Goal: Task Accomplishment & Management: Manage account settings

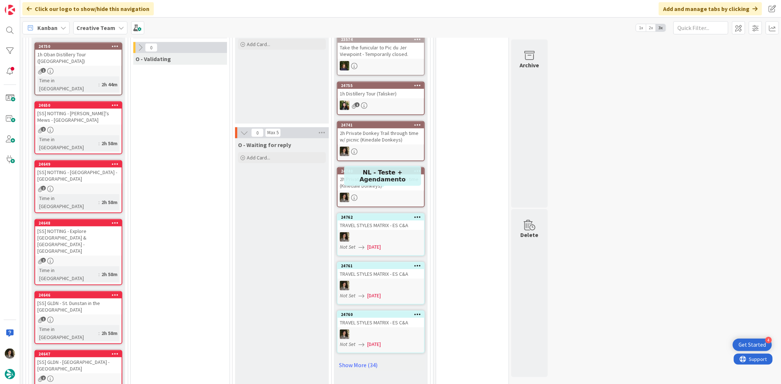
scroll to position [370, 0]
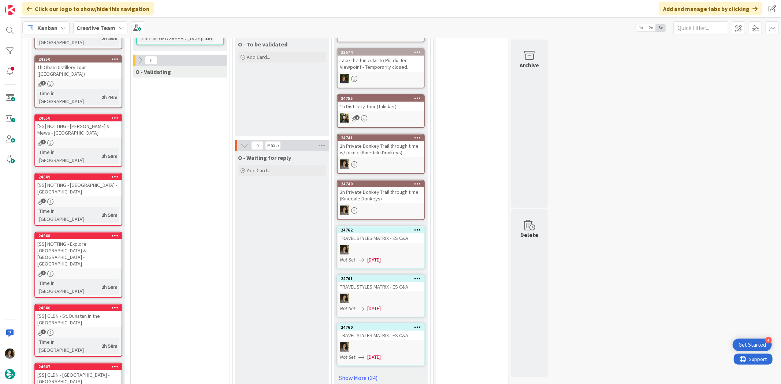
click at [90, 330] on div "1" at bounding box center [78, 333] width 86 height 6
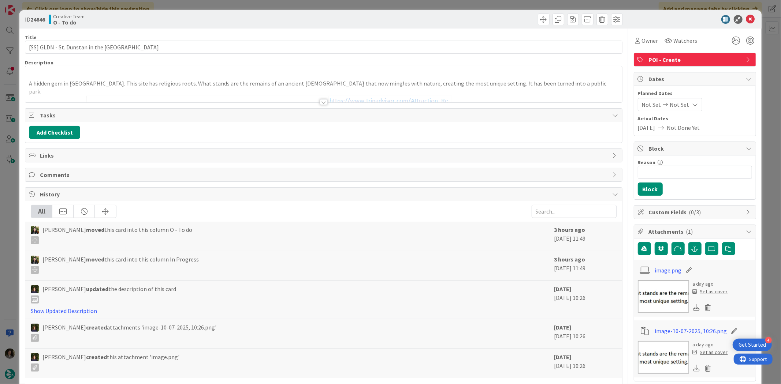
click at [320, 101] on div at bounding box center [324, 102] width 8 height 6
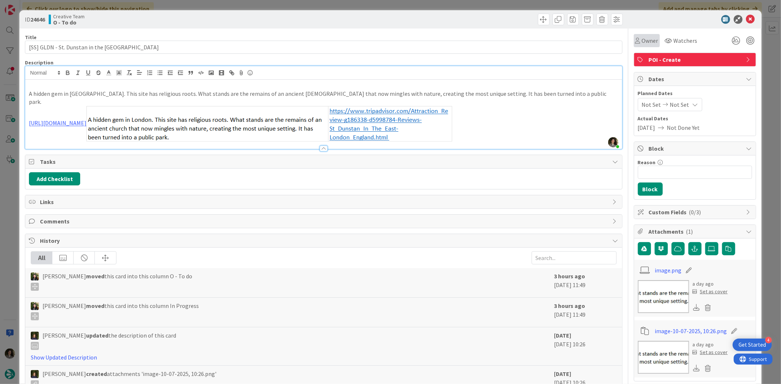
click at [642, 37] on span "Owner" at bounding box center [650, 40] width 16 height 9
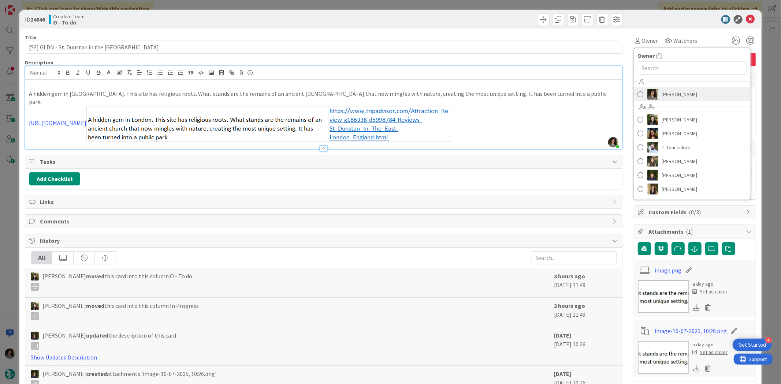
click at [662, 97] on span "[PERSON_NAME]" at bounding box center [680, 94] width 36 height 11
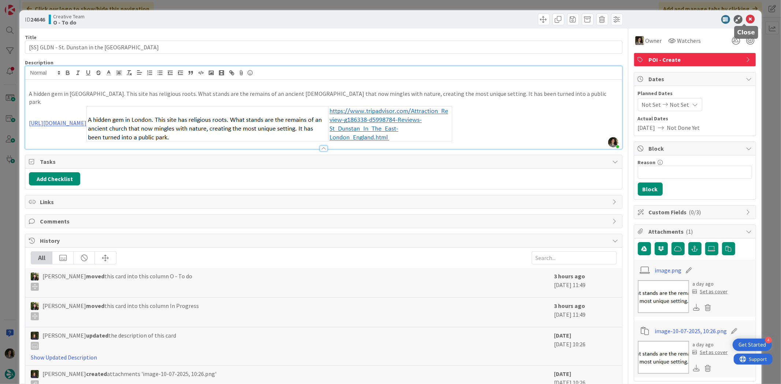
click at [747, 15] on icon at bounding box center [750, 19] width 9 height 9
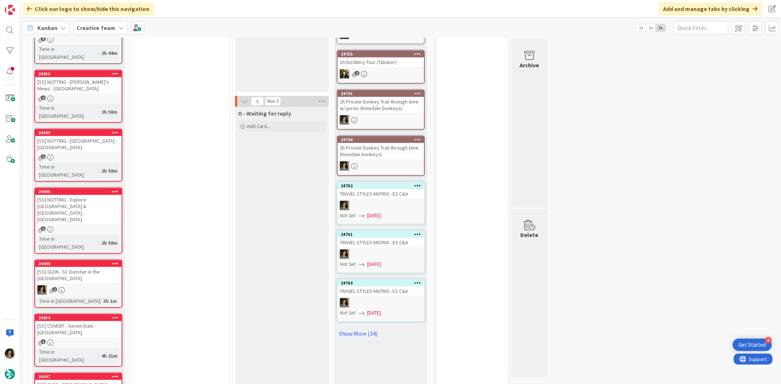
click at [82, 314] on div "24654 [SS] COVENT - Seven Dials - [GEOGRAPHIC_DATA] 1 Time in [GEOGRAPHIC_DATA]…" at bounding box center [78, 340] width 88 height 53
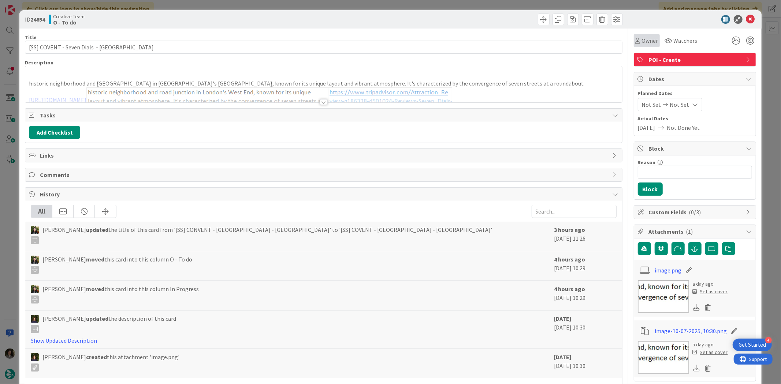
click at [642, 44] on span "Owner" at bounding box center [650, 40] width 16 height 9
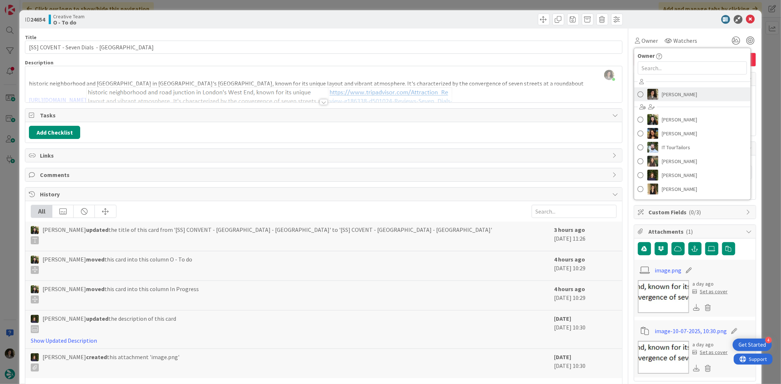
click at [662, 93] on span "[PERSON_NAME]" at bounding box center [680, 94] width 36 height 11
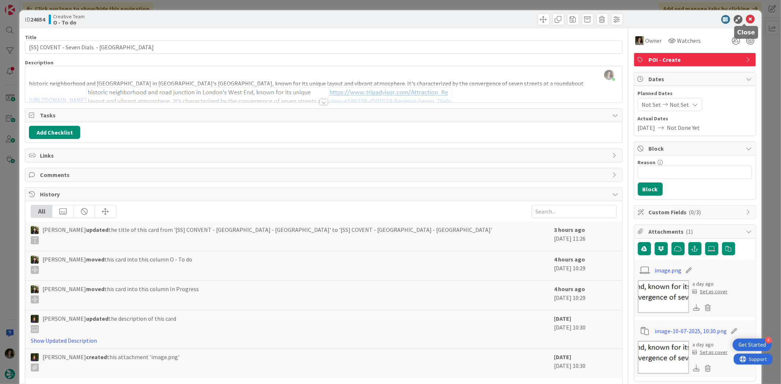
click at [747, 19] on icon at bounding box center [750, 19] width 9 height 9
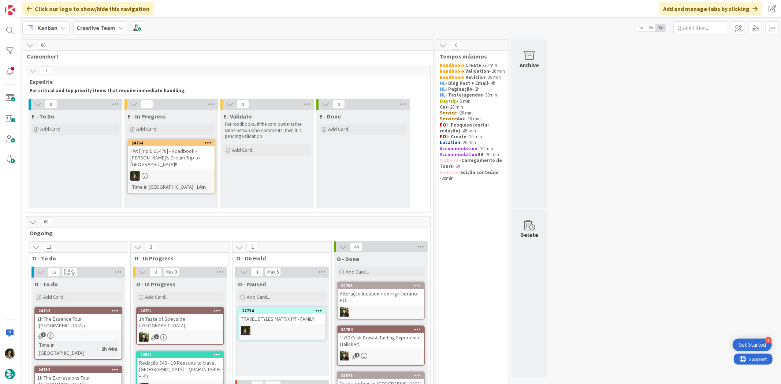
click at [182, 171] on div at bounding box center [171, 176] width 86 height 10
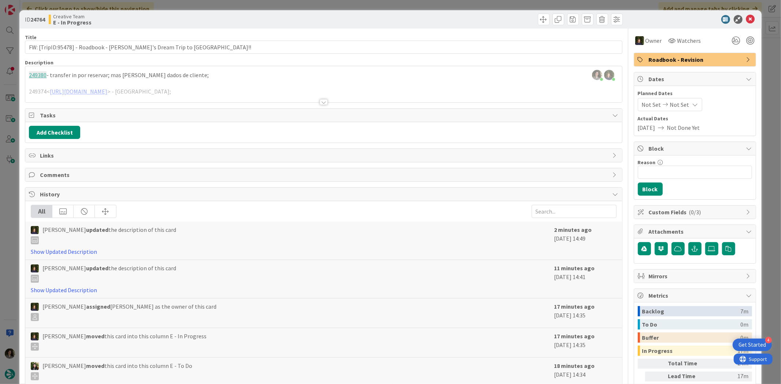
click at [316, 99] on div at bounding box center [323, 93] width 596 height 19
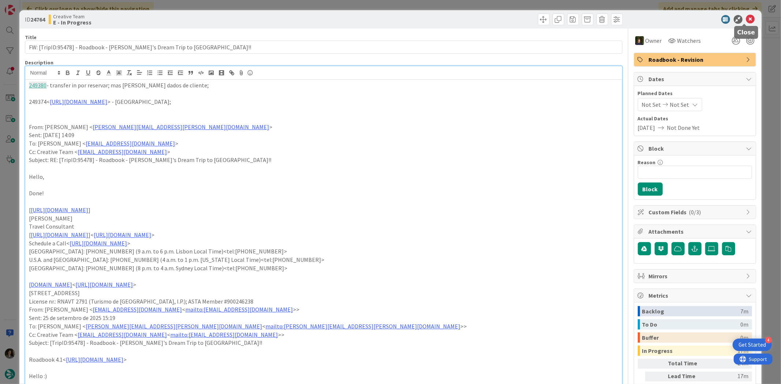
click at [746, 19] on icon at bounding box center [750, 19] width 9 height 9
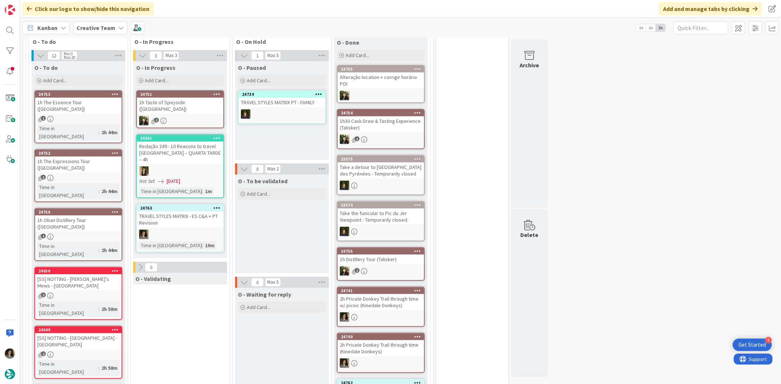
scroll to position [203, 0]
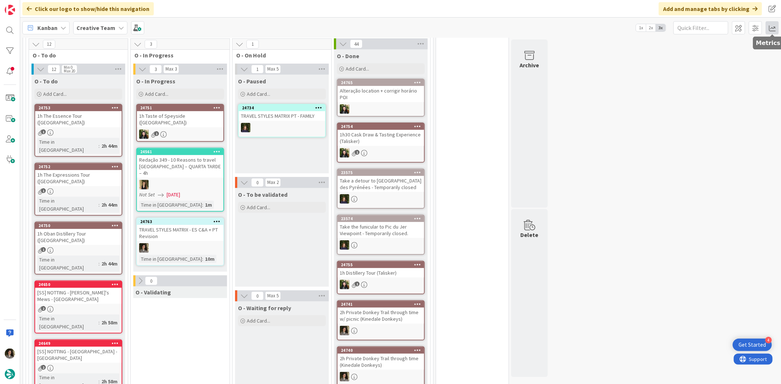
click at [768, 28] on span at bounding box center [771, 27] width 13 height 13
click at [709, 76] on div "Allocation No Recent Data" at bounding box center [729, 82] width 99 height 13
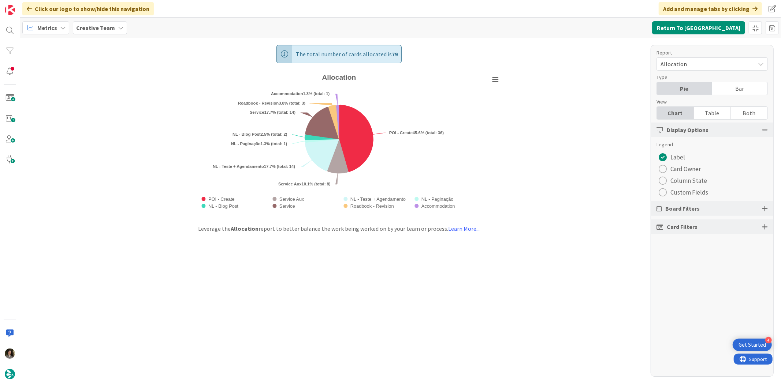
click at [722, 111] on div "Table" at bounding box center [712, 113] width 37 height 12
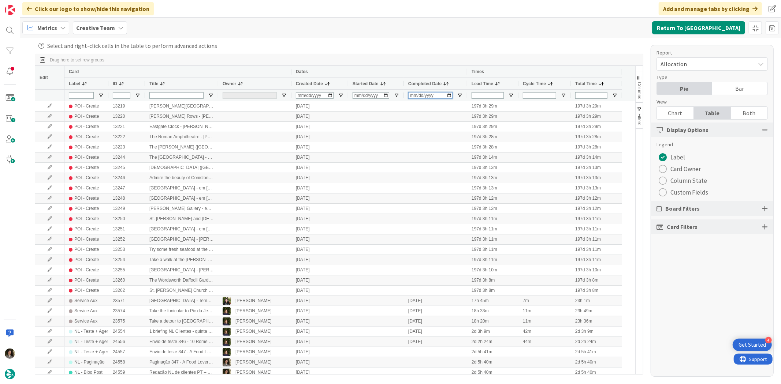
click at [414, 96] on input "Completed Date Filter Input" at bounding box center [430, 95] width 44 height 7
type input "[DATE]"
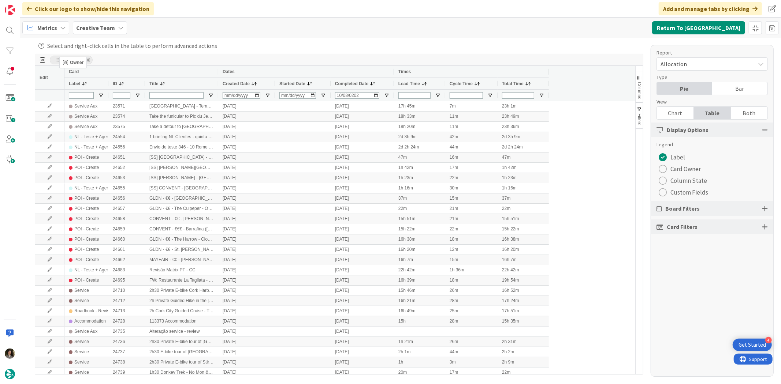
drag, startPoint x: 238, startPoint y: 82, endPoint x: 63, endPoint y: 60, distance: 176.4
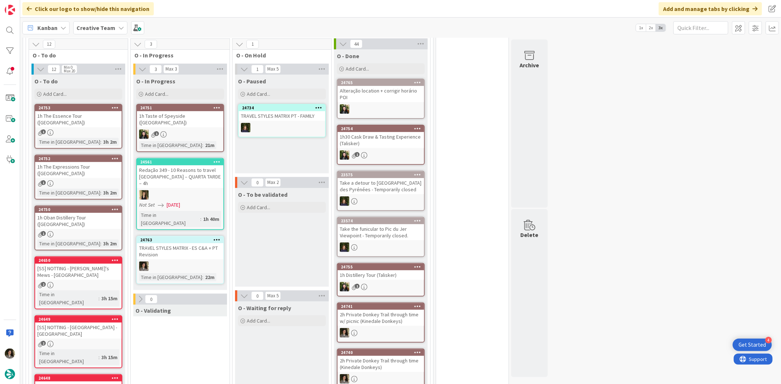
scroll to position [284, 0]
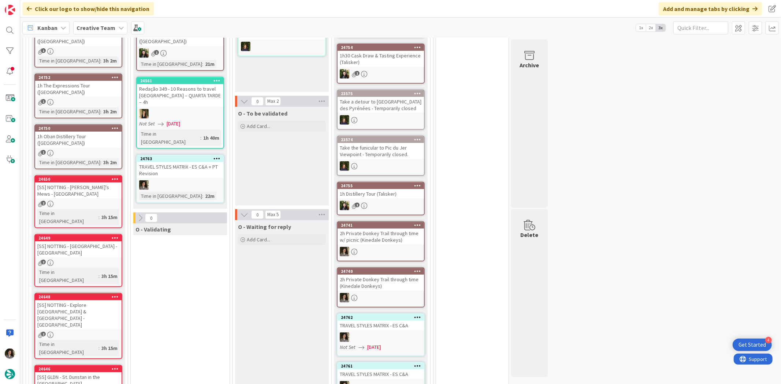
click at [383, 239] on div "2h Private Donkey Trail through time w/ picnic (Kinedale Donkeys)" at bounding box center [381, 237] width 86 height 16
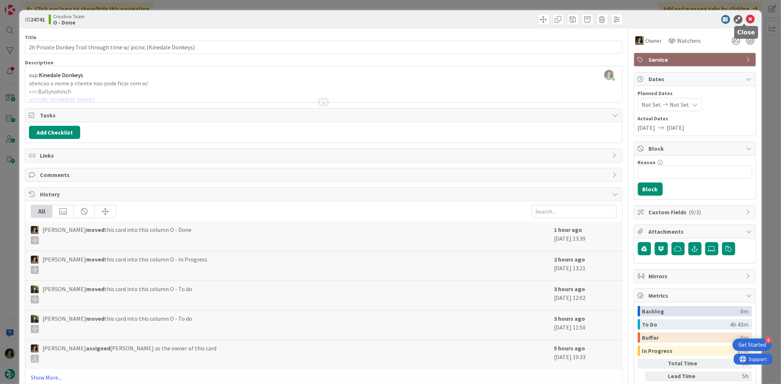
click at [746, 16] on icon at bounding box center [750, 19] width 9 height 9
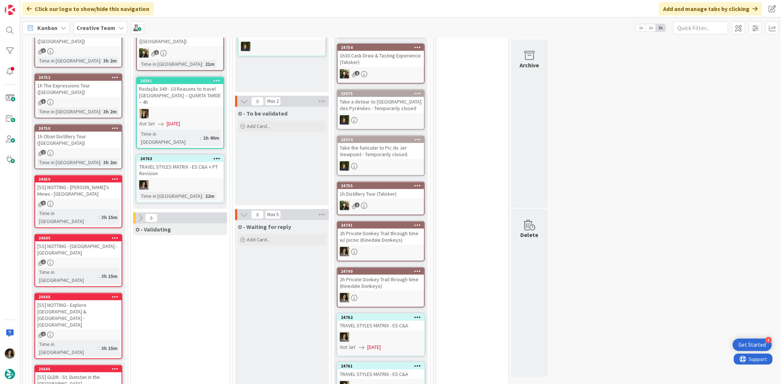
click at [187, 180] on div at bounding box center [180, 185] width 86 height 10
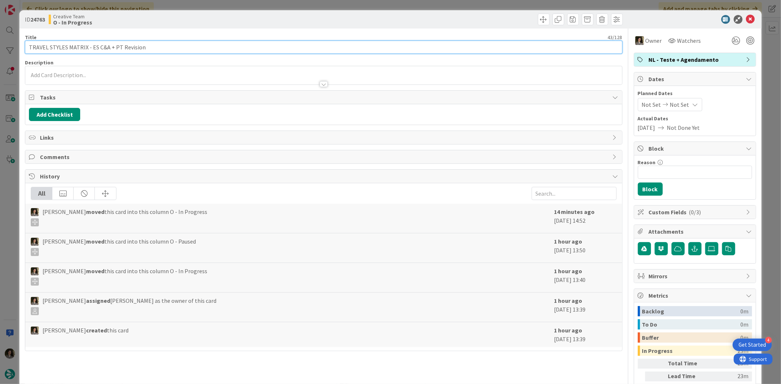
click at [113, 45] on input "TRAVEL STYLES MATRIX - ES C&A + PT Revision" at bounding box center [323, 47] width 597 height 13
click at [145, 42] on input "TRAVEL STYLES MATRIX - CC PT Revision" at bounding box center [323, 47] width 597 height 13
click at [96, 46] on input "TRAVEL STYLES MATRIX - CC PT Revision" at bounding box center [323, 47] width 597 height 13
type input "TRAVEL STYLES MATRIX - CC + C&A PT Revision"
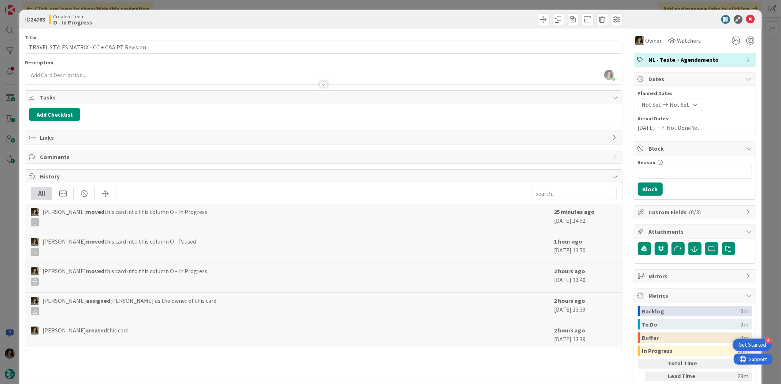
click at [222, 24] on div "Creative Team O - In Progress" at bounding box center [185, 20] width 273 height 12
click at [746, 17] on icon at bounding box center [750, 19] width 9 height 9
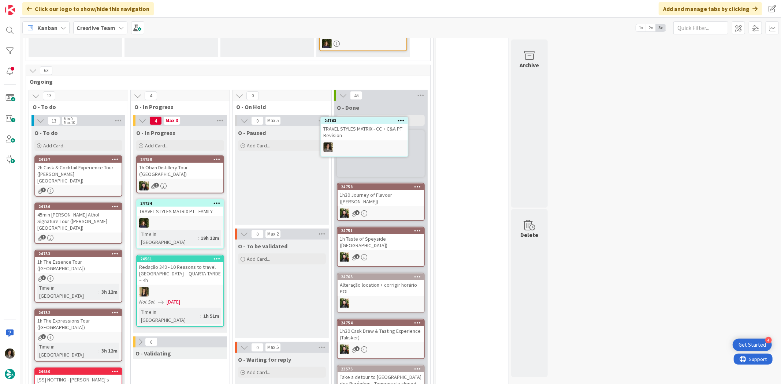
scroll to position [181, 0]
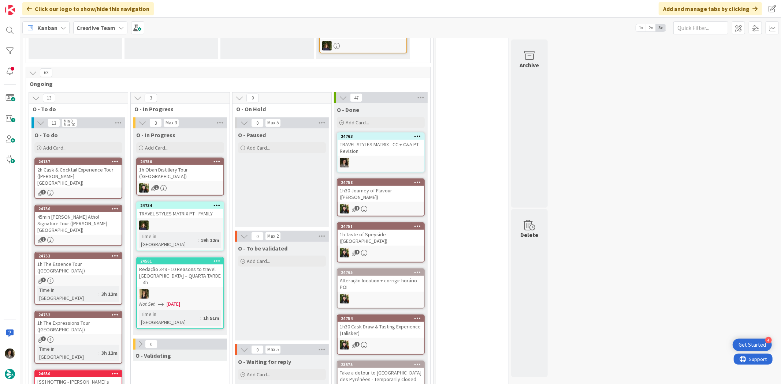
click at [381, 140] on div "TRAVEL STYLES MATRIX - CC + C&A PT Revision" at bounding box center [381, 148] width 86 height 16
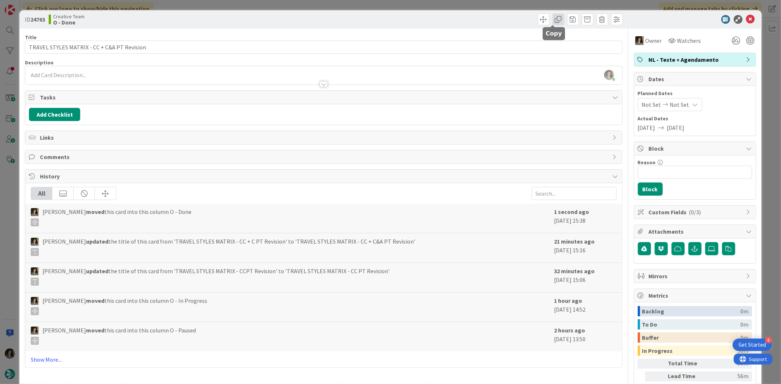
click at [555, 23] on span at bounding box center [558, 20] width 12 height 12
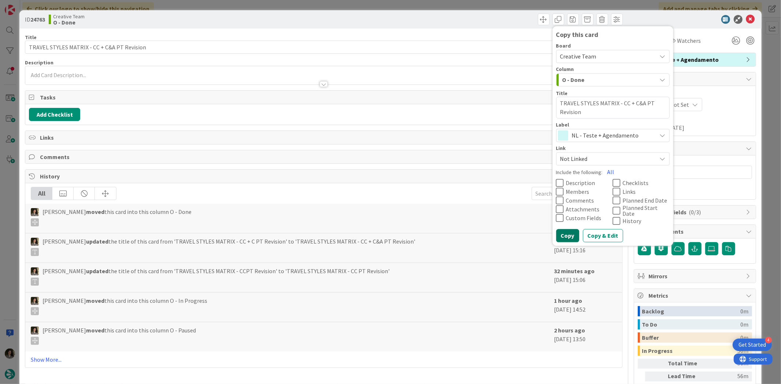
click at [564, 230] on button "Copy" at bounding box center [567, 236] width 23 height 13
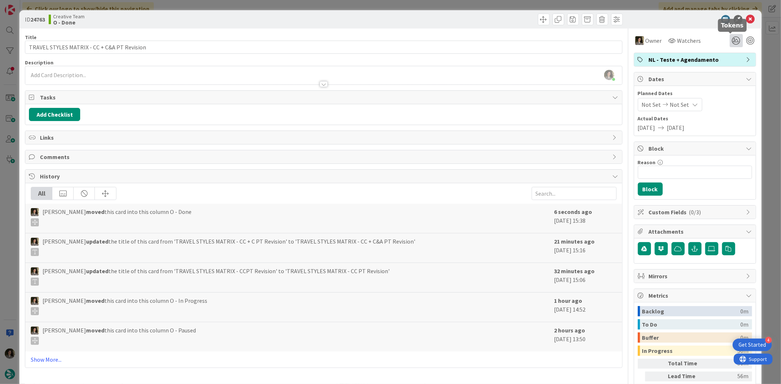
type textarea "x"
click at [746, 18] on icon at bounding box center [750, 19] width 9 height 9
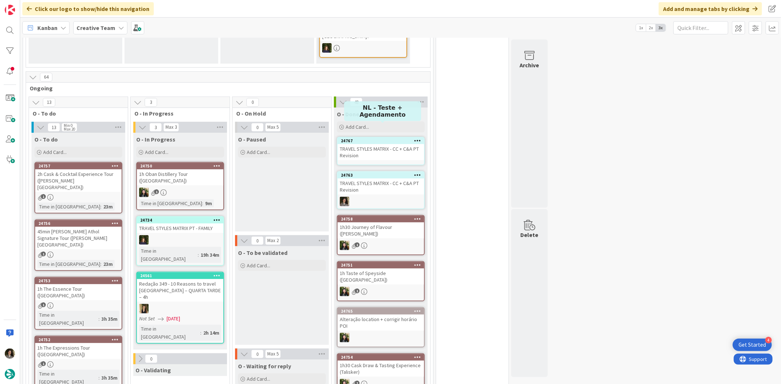
click at [388, 144] on div "TRAVEL STYLES MATRIX - CC + C&A PT Revision" at bounding box center [381, 152] width 86 height 16
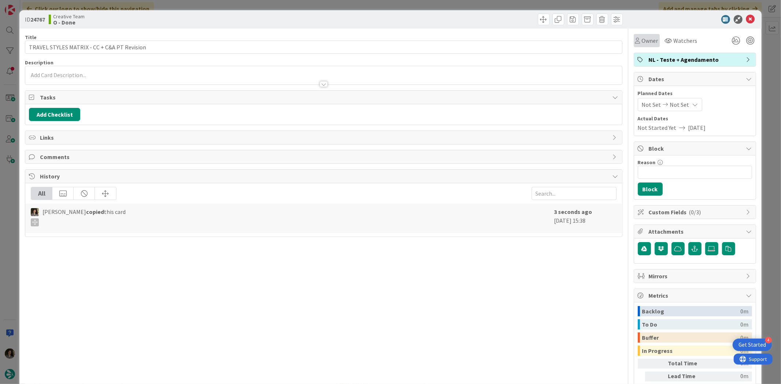
click at [645, 40] on span "Owner" at bounding box center [650, 40] width 16 height 9
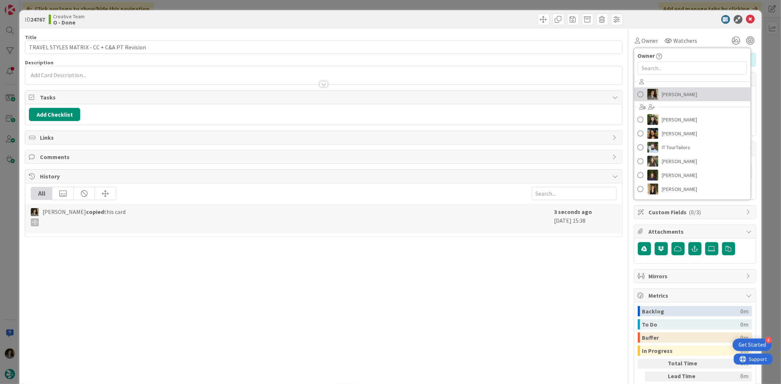
drag, startPoint x: 670, startPoint y: 94, endPoint x: 675, endPoint y: 96, distance: 5.1
click at [670, 94] on span "[PERSON_NAME]" at bounding box center [680, 94] width 36 height 11
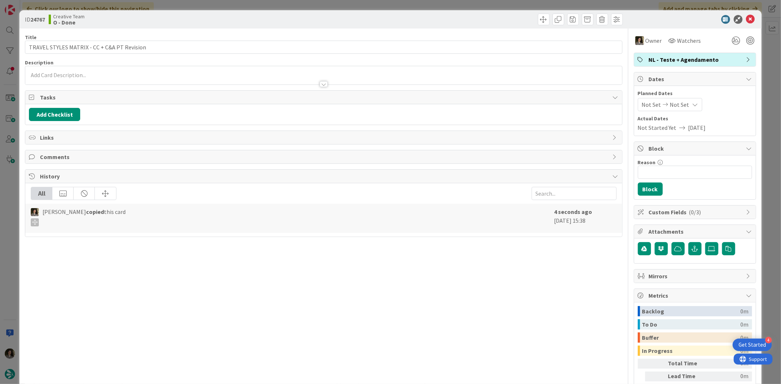
click at [679, 107] on span "Not Set" at bounding box center [679, 104] width 19 height 9
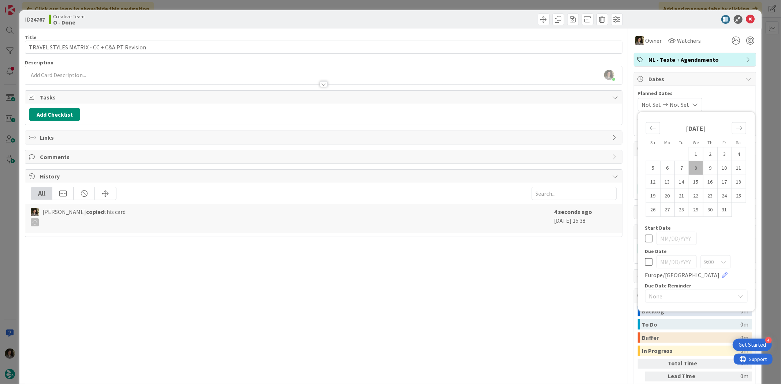
click at [645, 265] on icon at bounding box center [649, 262] width 8 height 9
type input "[DATE]"
click at [571, 284] on div "Title 43 / 128 TRAVEL STYLES MATRIX - CC + C&A PT Revision Description [PERSON_…" at bounding box center [323, 228] width 597 height 399
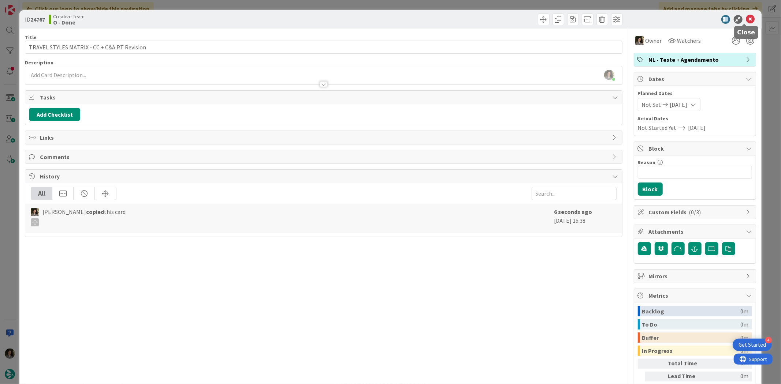
click at [746, 19] on icon at bounding box center [750, 19] width 9 height 9
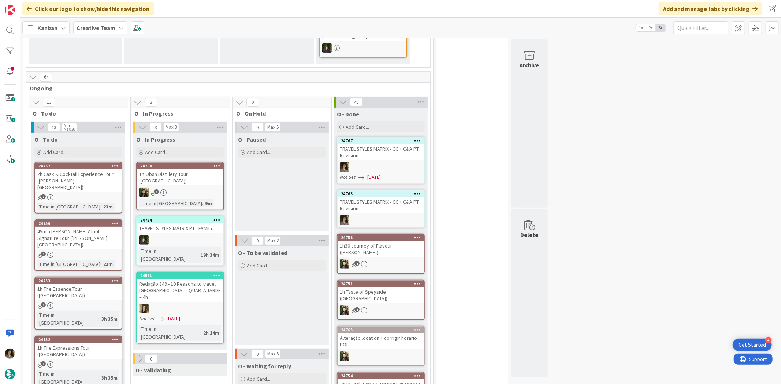
click at [382, 144] on div "TRAVEL STYLES MATRIX - CC + C&A PT Revision" at bounding box center [381, 152] width 86 height 16
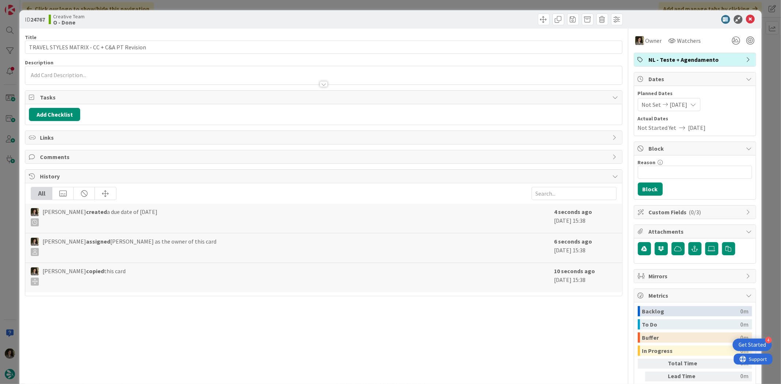
click at [694, 97] on div "Planned Dates Not Set [DATE]" at bounding box center [695, 101] width 114 height 22
click at [691, 103] on div "Not Set [DATE]" at bounding box center [669, 104] width 63 height 13
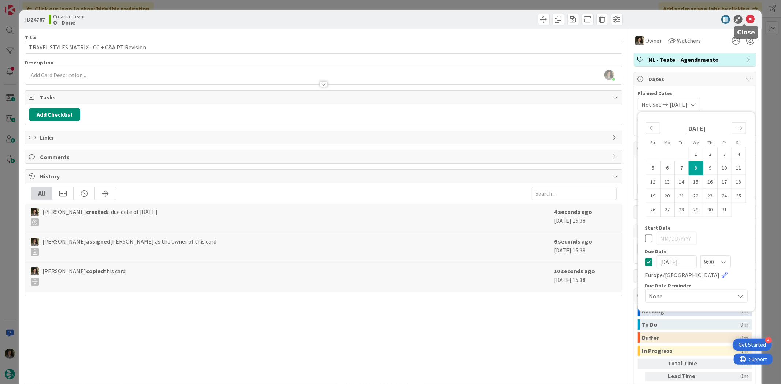
click at [746, 16] on icon at bounding box center [750, 19] width 9 height 9
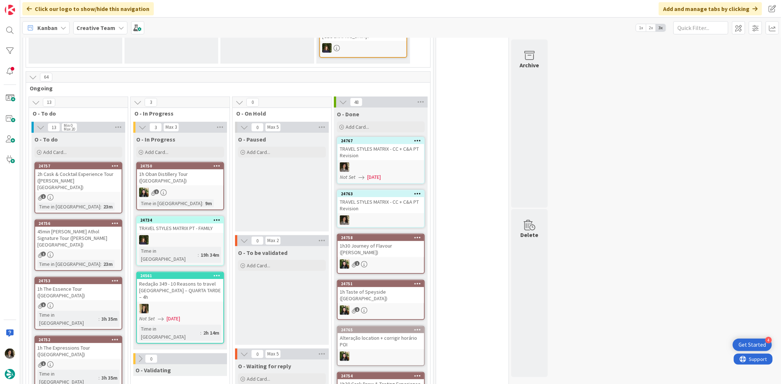
click at [382, 197] on div "TRAVEL STYLES MATRIX - CC + C&A PT Revision" at bounding box center [381, 205] width 86 height 16
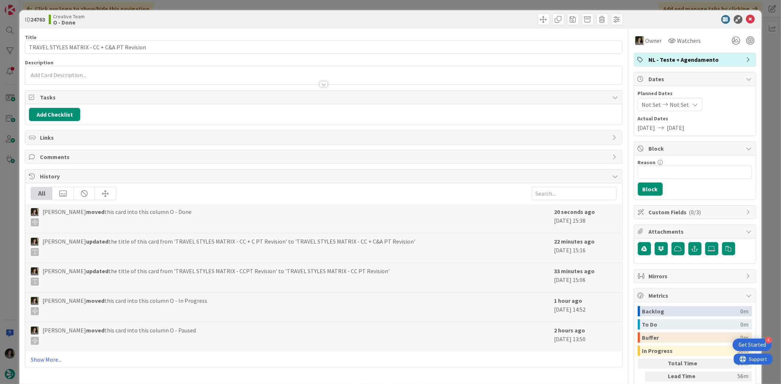
click at [685, 108] on div "Not Set Not Set" at bounding box center [670, 104] width 64 height 13
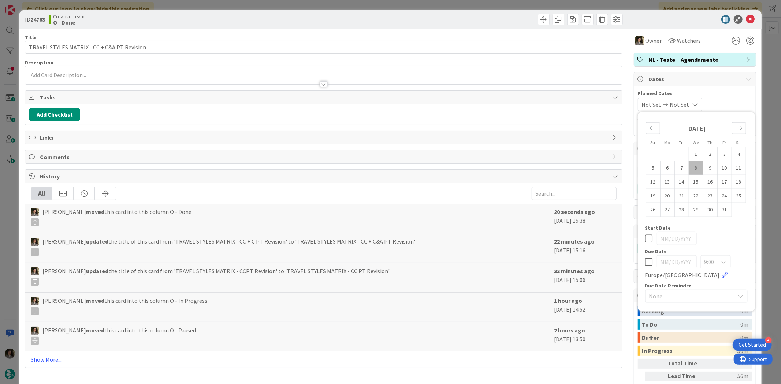
click at [645, 259] on icon at bounding box center [649, 262] width 8 height 9
type input "[DATE]"
click at [746, 15] on icon at bounding box center [750, 19] width 9 height 9
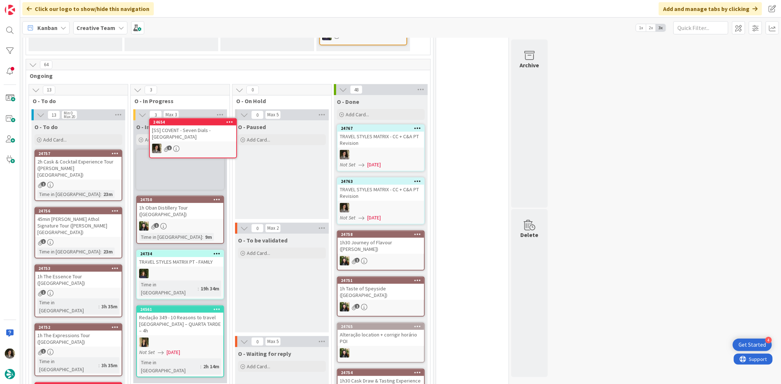
scroll to position [193, 0]
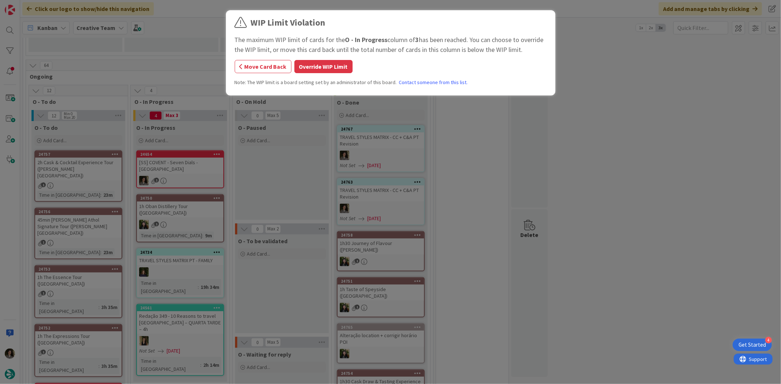
click at [320, 66] on button "Override WIP Limit" at bounding box center [323, 66] width 58 height 13
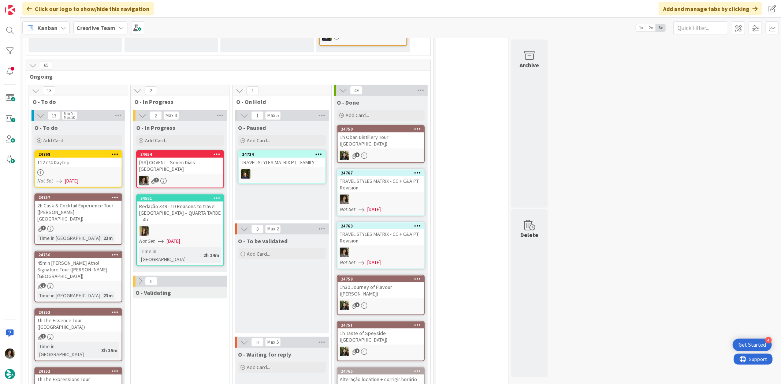
click at [75, 169] on div at bounding box center [78, 172] width 86 height 6
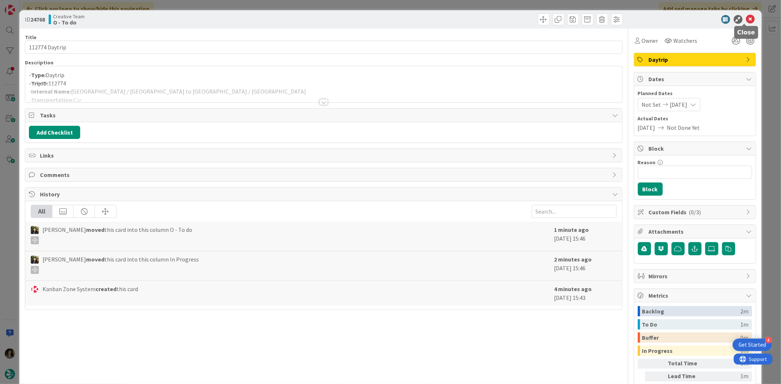
click at [747, 16] on icon at bounding box center [750, 19] width 9 height 9
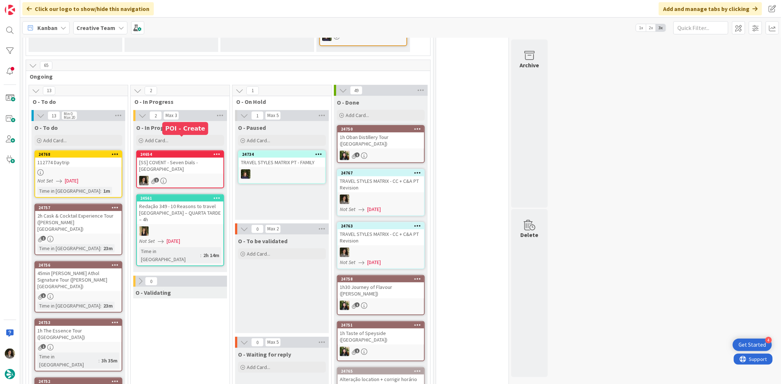
click at [174, 158] on div "[SS] COVENT - Seven Dials - [GEOGRAPHIC_DATA]" at bounding box center [180, 166] width 86 height 16
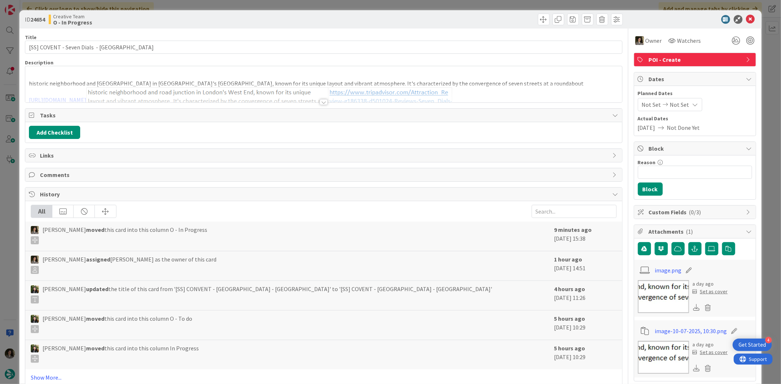
click at [320, 103] on div at bounding box center [324, 102] width 8 height 6
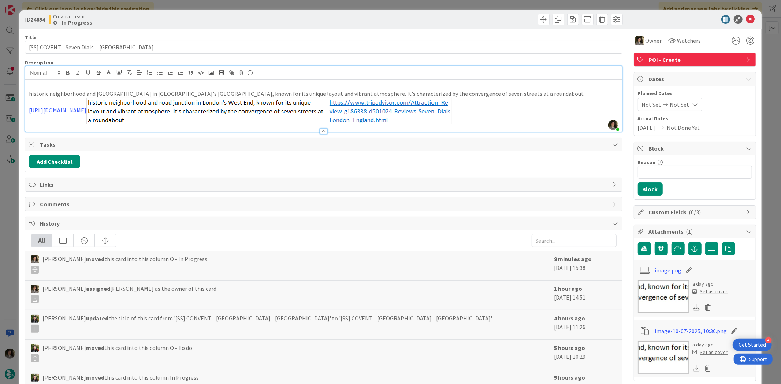
drag, startPoint x: 314, startPoint y: 101, endPoint x: 10, endPoint y: 101, distance: 303.8
click at [10, 101] on div "ID 24654 Creative Team O - In Progress Title 35 / 128 [SS] COVENT - Seven Dials…" at bounding box center [390, 192] width 781 height 384
copy link "[URL][DOMAIN_NAME]"
click at [746, 16] on icon at bounding box center [750, 19] width 9 height 9
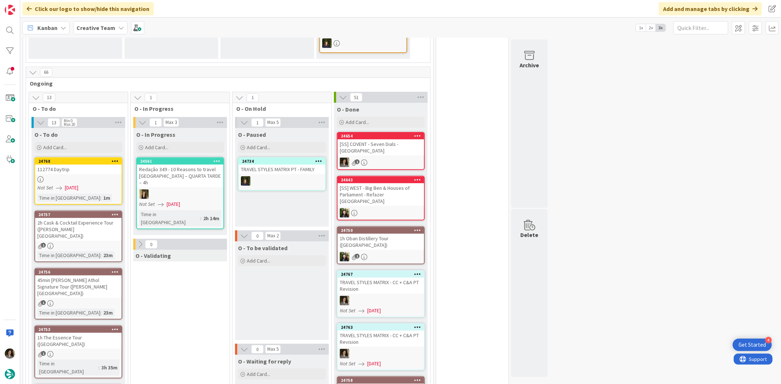
click at [377, 139] on div "[SS] COVENT - Seven Dials - [GEOGRAPHIC_DATA]" at bounding box center [381, 147] width 86 height 16
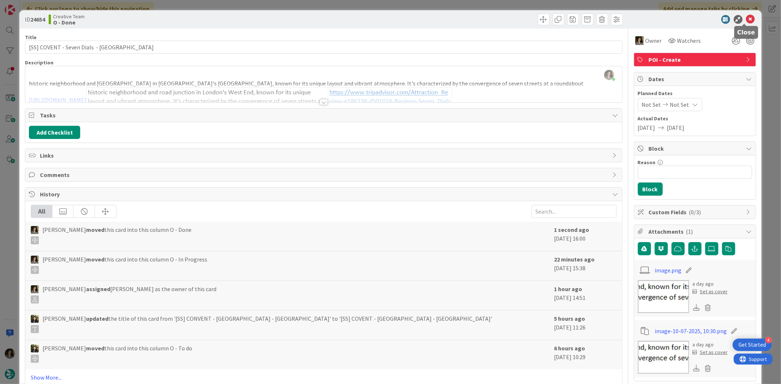
click at [746, 19] on icon at bounding box center [750, 19] width 9 height 9
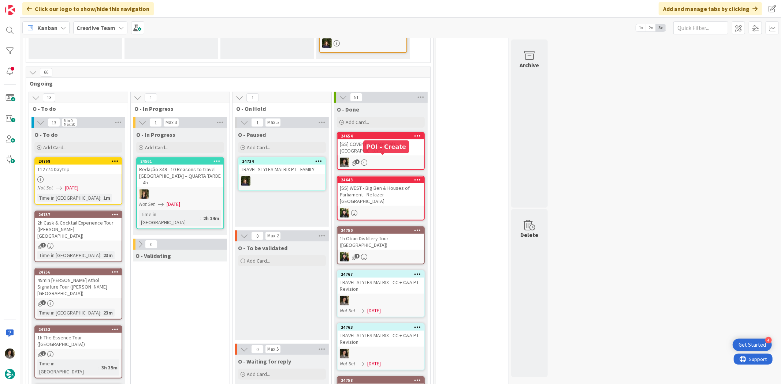
click at [386, 183] on div "[SS] WEST - Big Ben & Houses of Parliament - Refazer [GEOGRAPHIC_DATA]" at bounding box center [381, 194] width 86 height 23
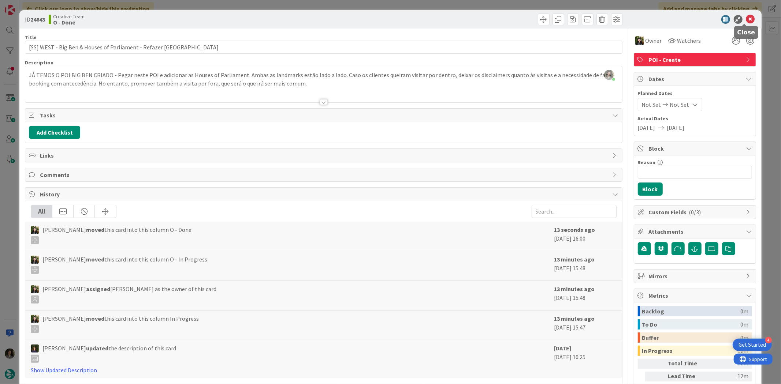
click at [746, 17] on icon at bounding box center [750, 19] width 9 height 9
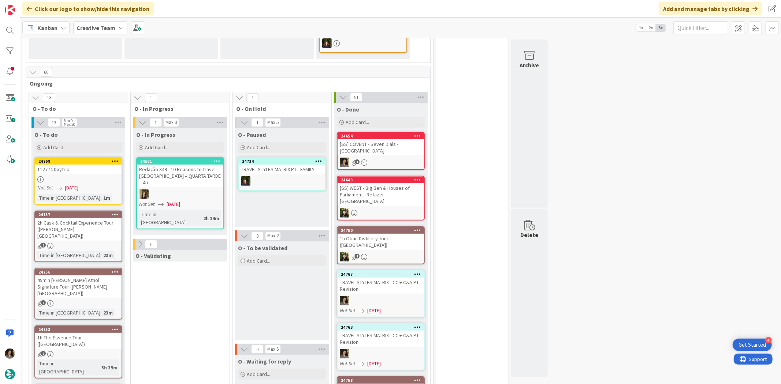
click at [405, 139] on div "[SS] COVENT - Seven Dials - [GEOGRAPHIC_DATA]" at bounding box center [381, 147] width 86 height 16
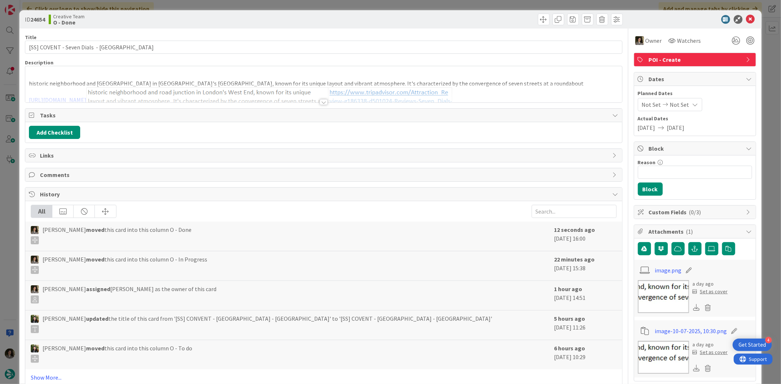
click at [324, 100] on div at bounding box center [323, 93] width 596 height 19
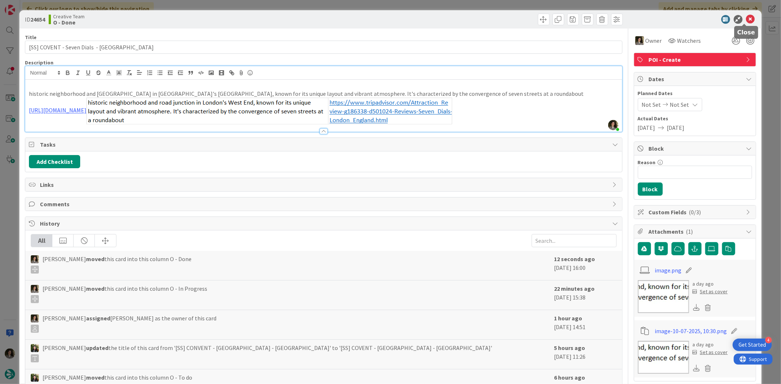
click at [747, 17] on icon at bounding box center [750, 19] width 9 height 9
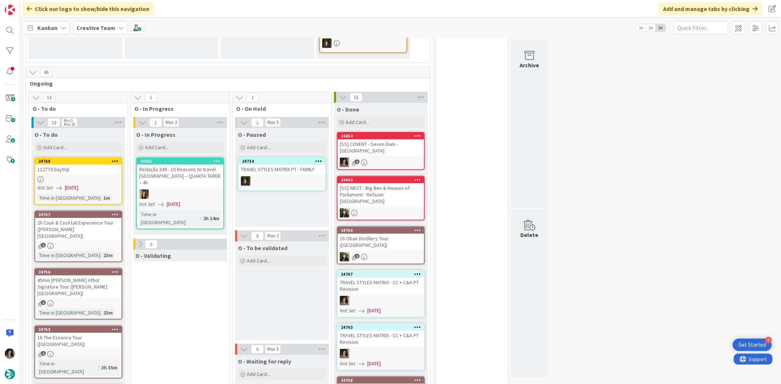
click at [78, 184] on span "[DATE]" at bounding box center [72, 188] width 14 height 8
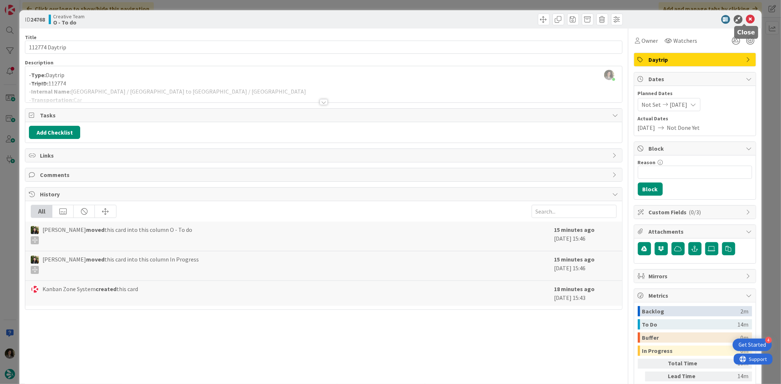
click at [746, 17] on icon at bounding box center [750, 19] width 9 height 9
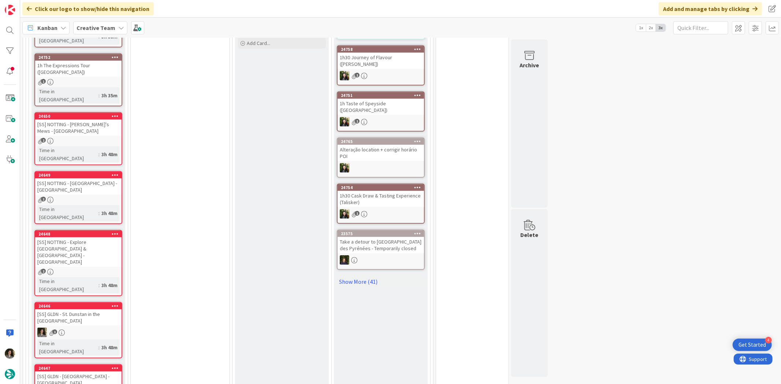
scroll to position [529, 0]
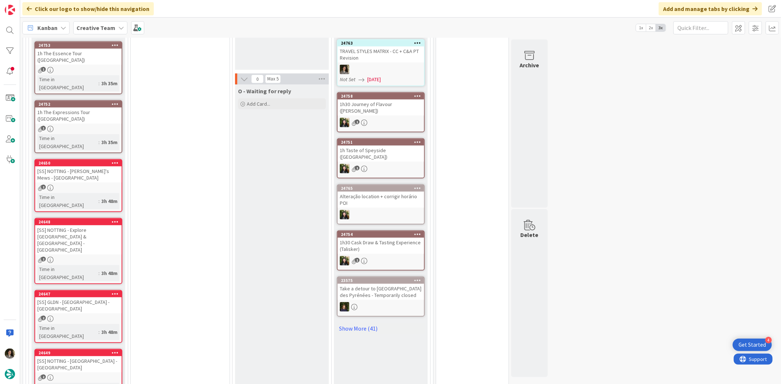
click at [64, 357] on div "[SS] NOTTING - [GEOGRAPHIC_DATA] - [GEOGRAPHIC_DATA]" at bounding box center [78, 365] width 86 height 16
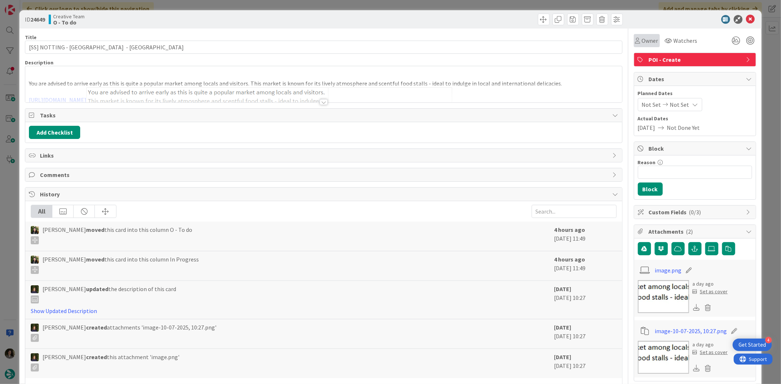
click at [642, 41] on span "Owner" at bounding box center [650, 40] width 16 height 9
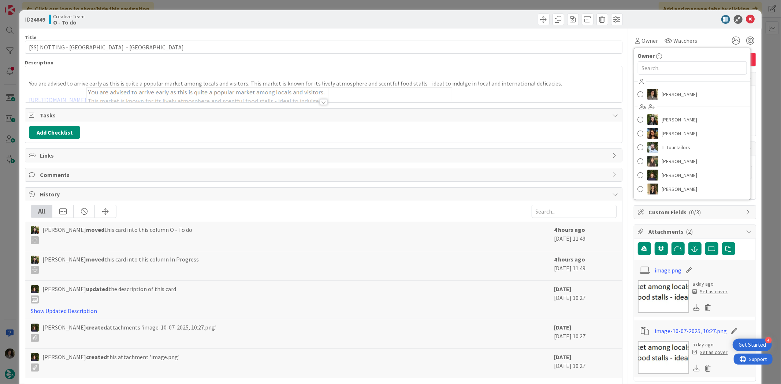
click at [661, 86] on div "[PERSON_NAME] [PERSON_NAME] [PERSON_NAME] IT TourTailors [PERSON_NAME] [PERSON_…" at bounding box center [692, 136] width 116 height 121
click at [667, 97] on span "[PERSON_NAME]" at bounding box center [680, 94] width 36 height 11
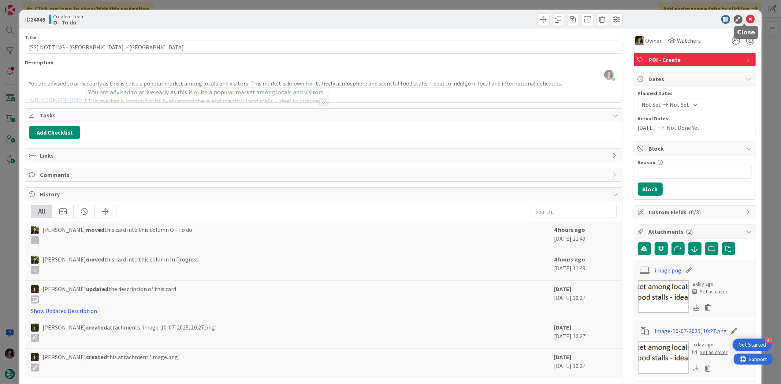
click at [746, 15] on icon at bounding box center [750, 19] width 9 height 9
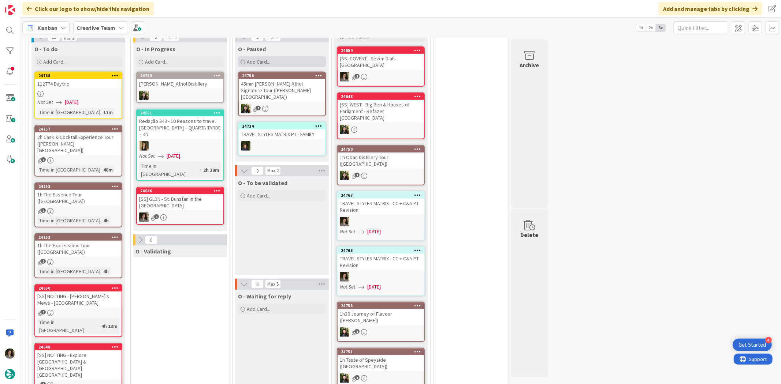
scroll to position [229, 0]
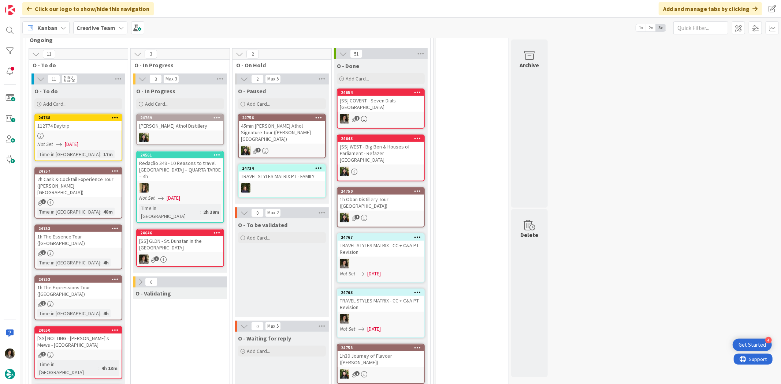
click at [177, 236] on div "[SS] GLDN - St. Dunstan in the [GEOGRAPHIC_DATA]" at bounding box center [180, 244] width 86 height 16
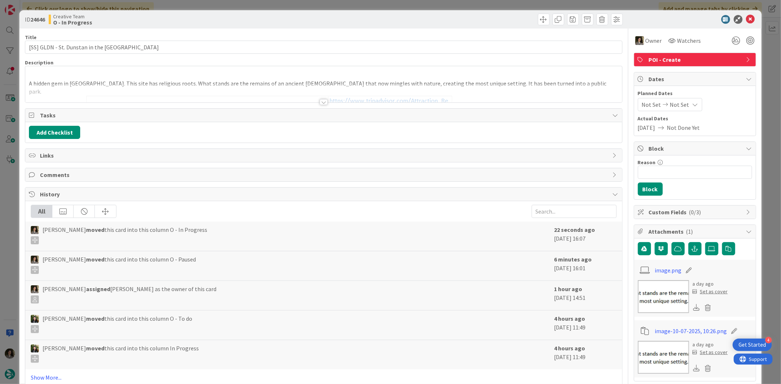
click at [153, 57] on div "Title 45 / 128 [SS] GLDN - [GEOGRAPHIC_DATA] in the [GEOGRAPHIC_DATA] Descripti…" at bounding box center [323, 287] width 597 height 517
click at [321, 102] on div at bounding box center [324, 102] width 8 height 6
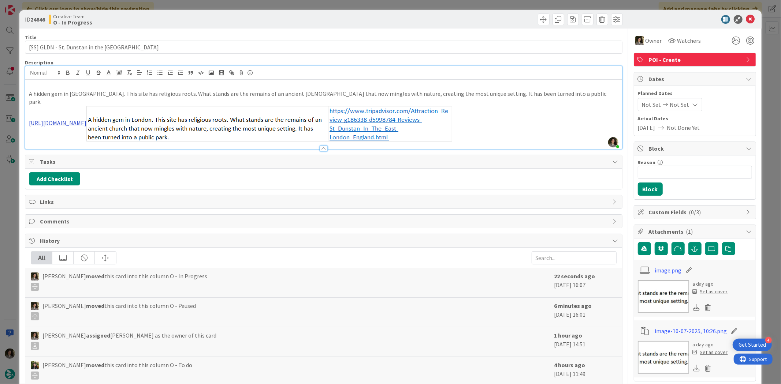
click at [86, 120] on link "[URL][DOMAIN_NAME]" at bounding box center [57, 123] width 57 height 7
click at [173, 115] on link "[URL][DOMAIN_NAME]" at bounding box center [164, 117] width 50 height 10
drag, startPoint x: 745, startPoint y: 14, endPoint x: 748, endPoint y: 17, distance: 4.2
click at [746, 14] on div "ID 24646 Creative Team O - In Progress" at bounding box center [390, 19] width 742 height 18
click at [748, 19] on icon at bounding box center [750, 19] width 9 height 9
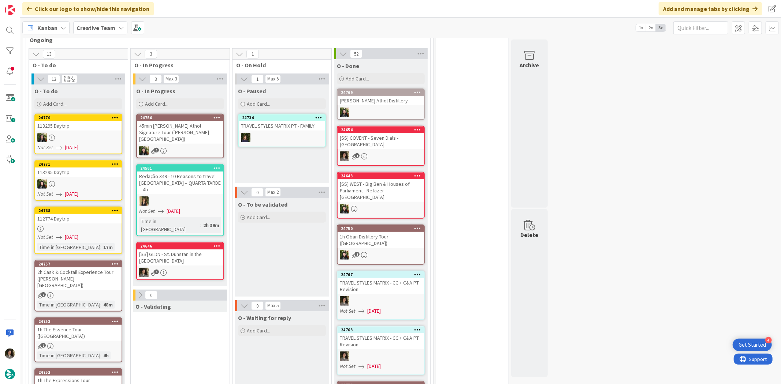
click at [89, 234] on div "Not Set [DATE]" at bounding box center [79, 238] width 84 height 8
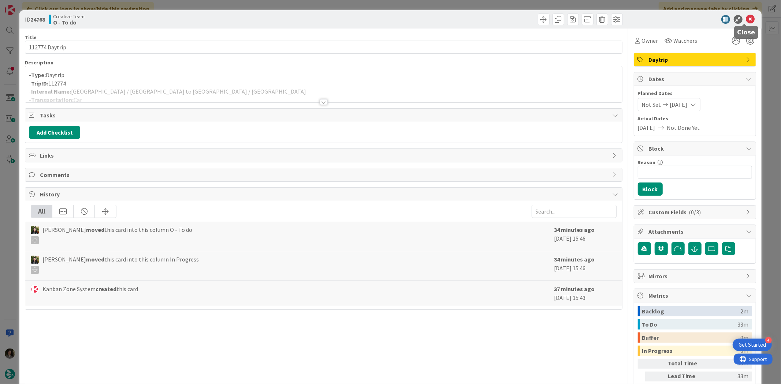
click at [746, 19] on icon at bounding box center [750, 19] width 9 height 9
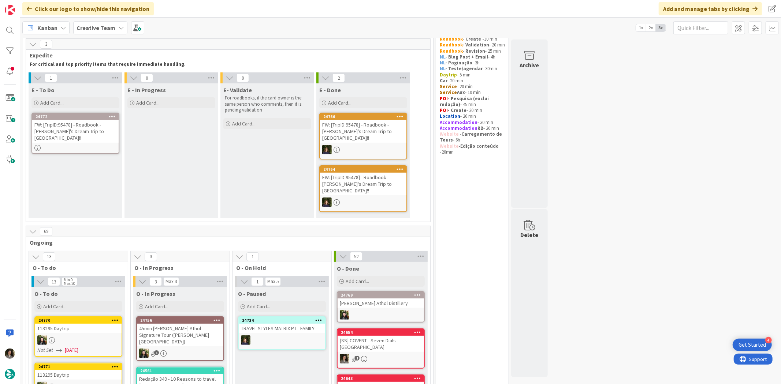
scroll to position [41, 0]
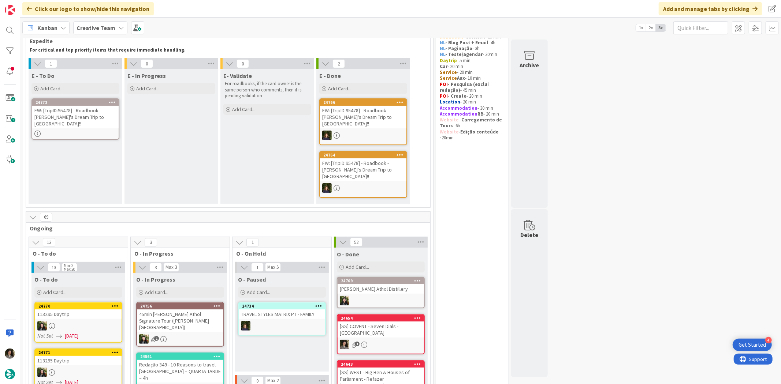
click at [83, 118] on div "FW: [TripID:95478] - Roadbook - [PERSON_NAME]'s Dream Trip to [GEOGRAPHIC_DATA]…" at bounding box center [75, 117] width 86 height 23
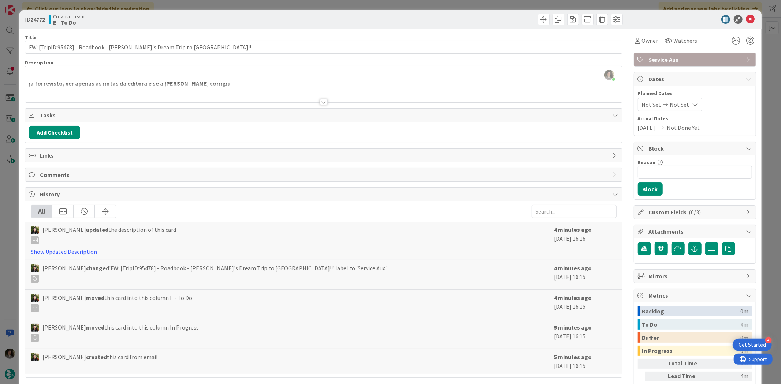
click at [327, 102] on div at bounding box center [323, 93] width 596 height 19
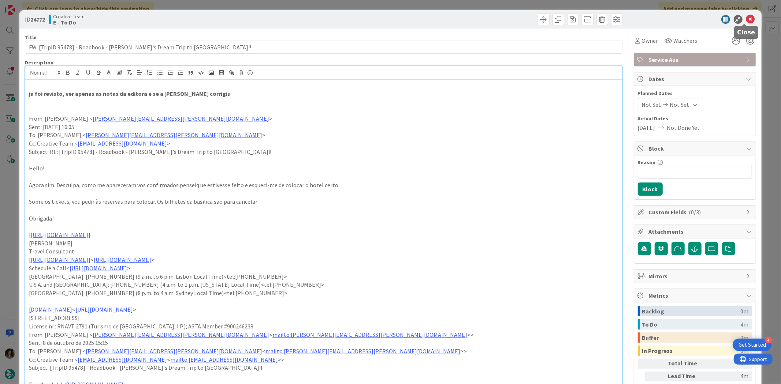
click at [747, 18] on icon at bounding box center [750, 19] width 9 height 9
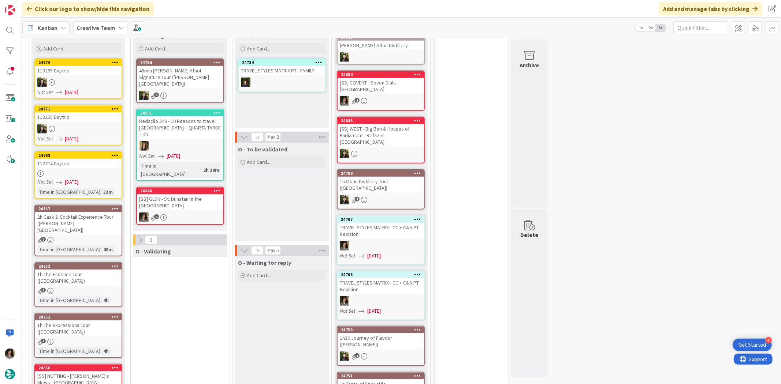
click at [177, 187] on div "24646 [SS] GLDN - [GEOGRAPHIC_DATA] in the [GEOGRAPHIC_DATA] 1" at bounding box center [180, 206] width 88 height 38
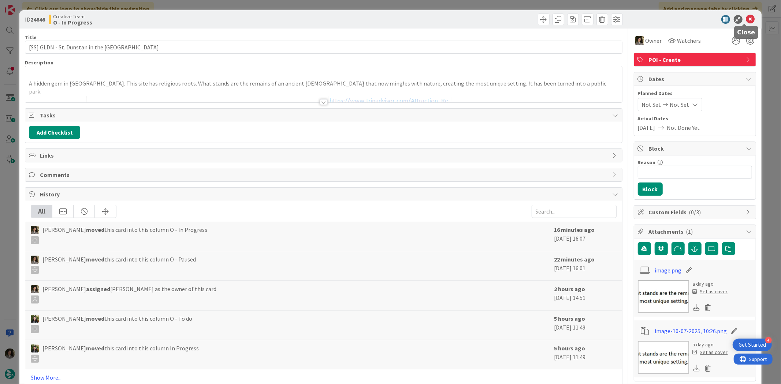
click at [746, 17] on icon at bounding box center [750, 19] width 9 height 9
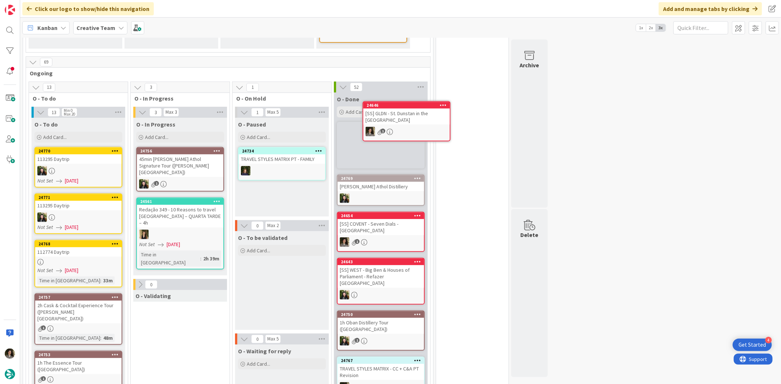
scroll to position [187, 0]
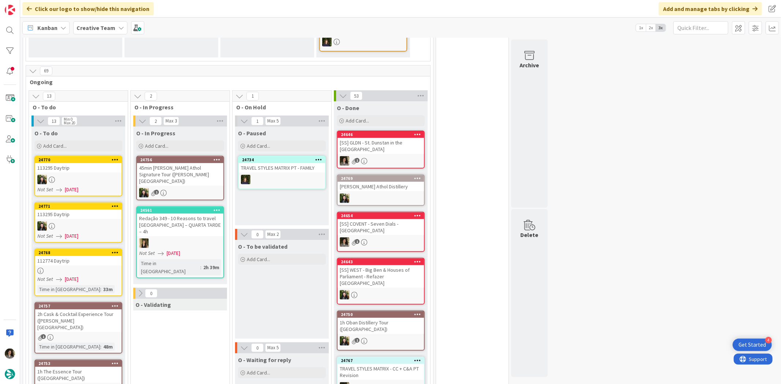
click at [398, 138] on div "[SS] GLDN - St. Dunstan in the [GEOGRAPHIC_DATA]" at bounding box center [381, 146] width 86 height 16
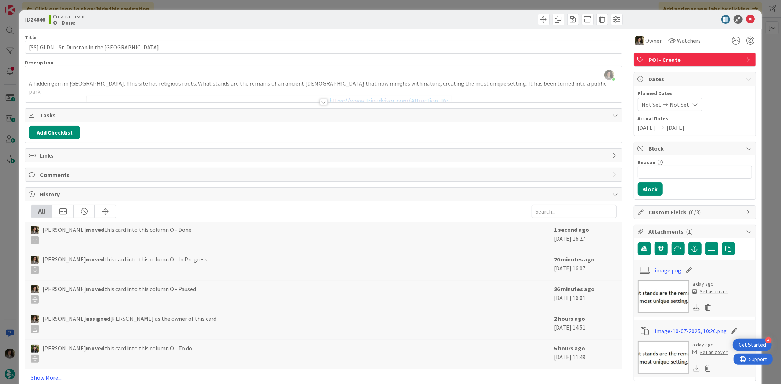
click at [747, 17] on icon at bounding box center [750, 19] width 9 height 9
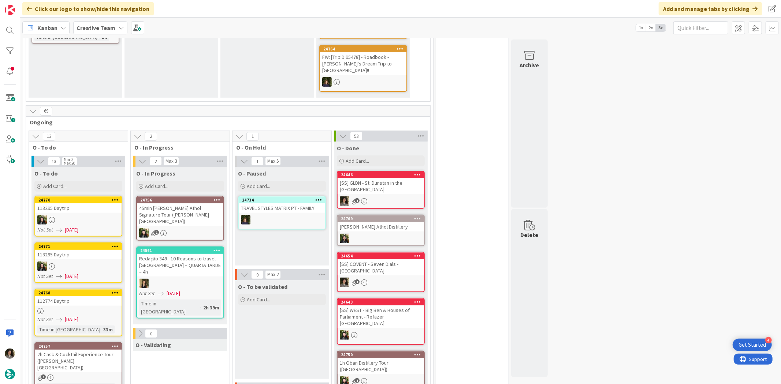
scroll to position [146, 0]
click at [173, 181] on div "Add Card..." at bounding box center [180, 186] width 88 height 11
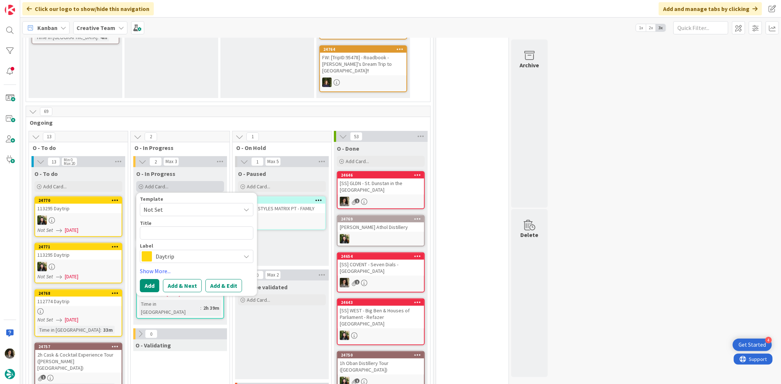
type textarea "x"
type textarea "t"
type textarea "x"
type textarea "tr"
type textarea "x"
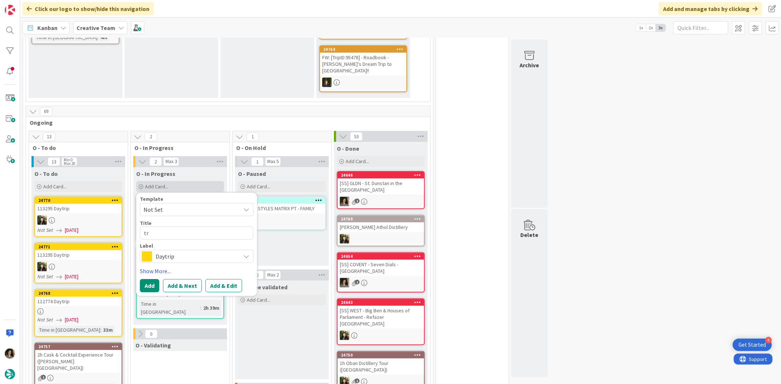
type textarea "tra"
type textarea "x"
type textarea "trav"
type textarea "x"
type textarea "trave"
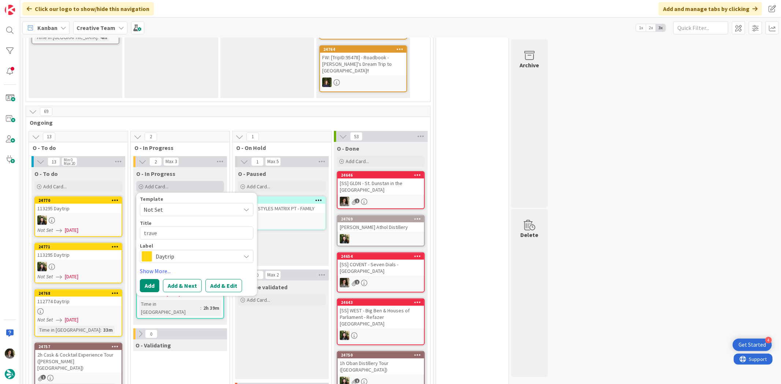
type textarea "x"
type textarea "travel"
type textarea "x"
type textarea "travel"
type textarea "x"
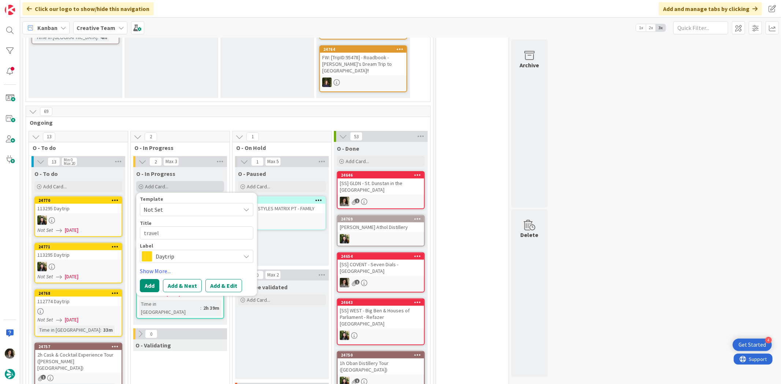
type textarea "travel s"
type textarea "x"
type textarea "travel st"
type textarea "x"
type textarea "travel sty"
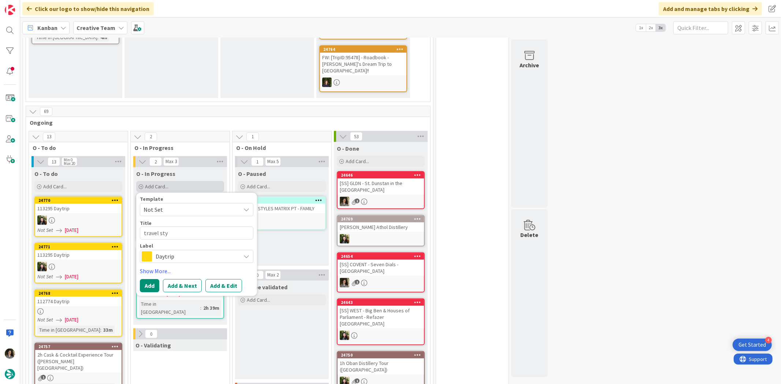
type textarea "x"
type textarea "travel st"
type textarea "x"
type textarea "travel s"
type textarea "x"
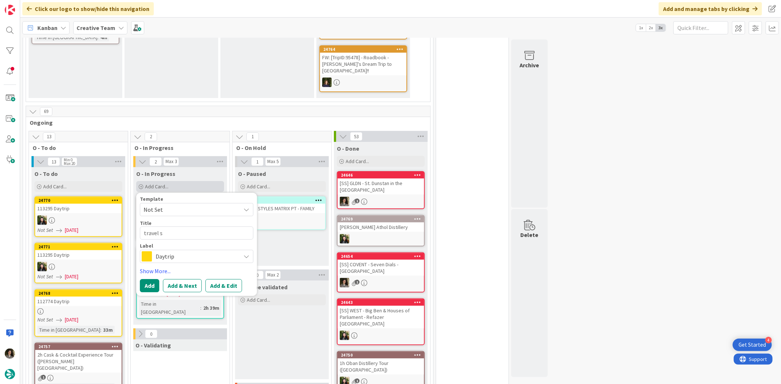
type textarea "travel"
type textarea "x"
type textarea "travel"
type textarea "x"
type textarea "trave"
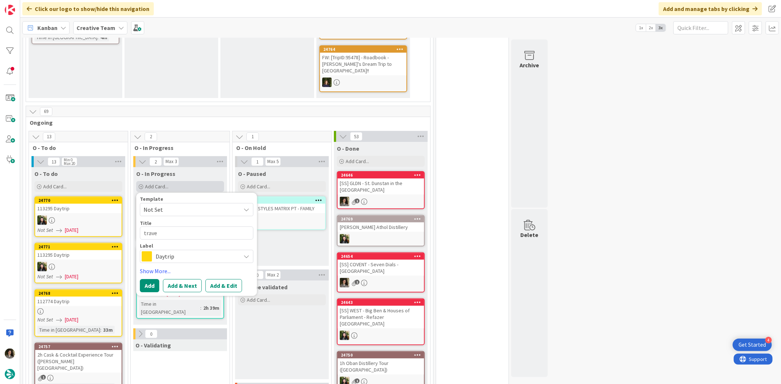
type textarea "x"
type textarea "trav"
type textarea "x"
type textarea "tra"
type textarea "x"
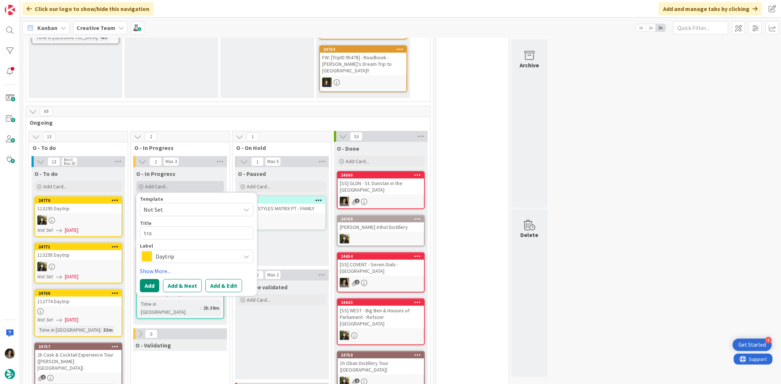
type textarea "tr"
type textarea "x"
type textarea "t"
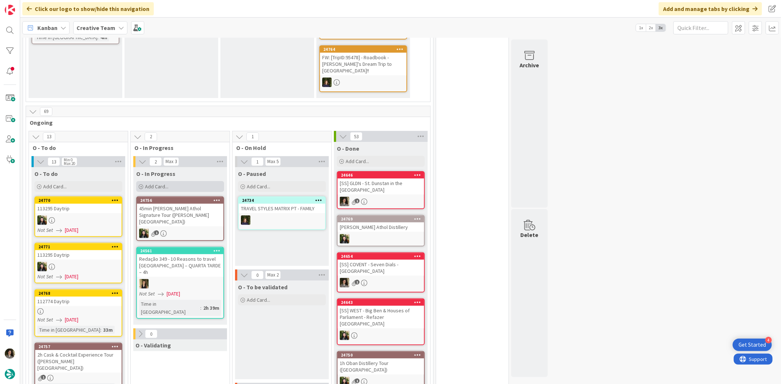
click at [195, 181] on div "Add Card..." at bounding box center [180, 186] width 88 height 11
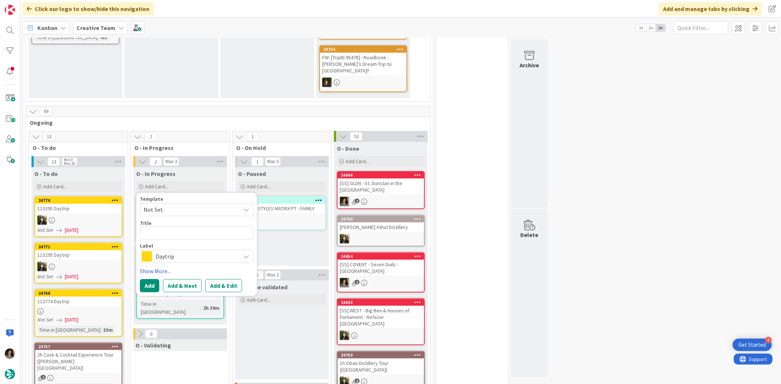
click at [178, 244] on div "Label Daytrip" at bounding box center [196, 254] width 113 height 20
click at [178, 252] on span "Daytrip" at bounding box center [196, 257] width 81 height 10
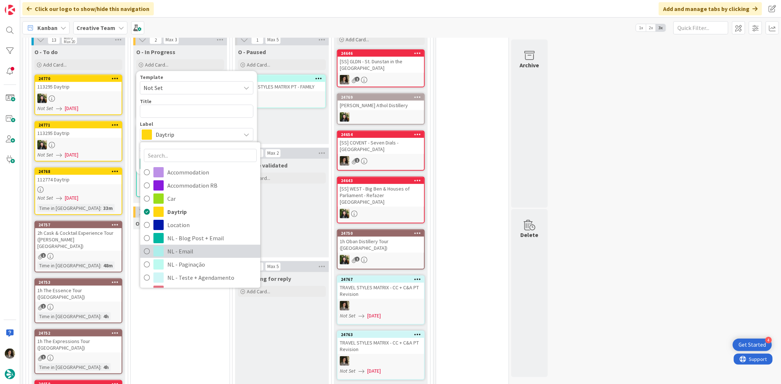
scroll to position [41, 0]
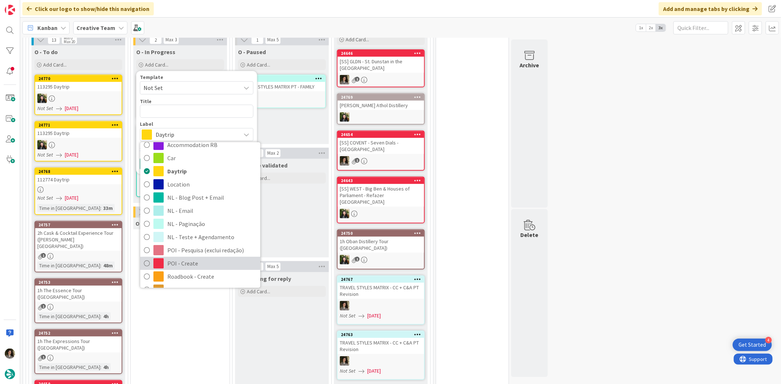
click at [200, 258] on span "POI - Create" at bounding box center [211, 263] width 89 height 11
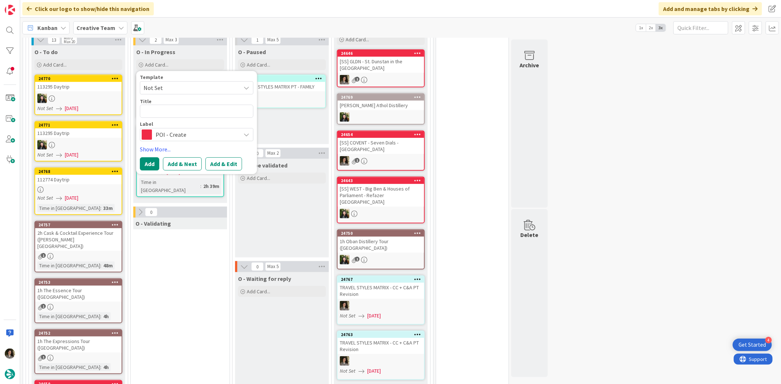
click at [184, 130] on span "POI - Create" at bounding box center [196, 135] width 81 height 10
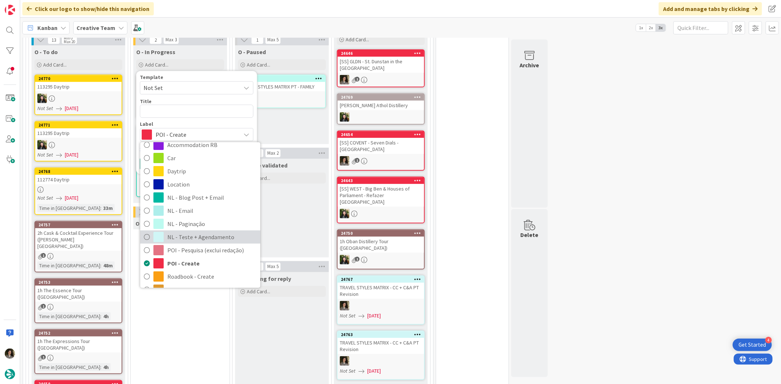
click at [198, 232] on span "NL - Teste + Agendamento" at bounding box center [211, 237] width 89 height 11
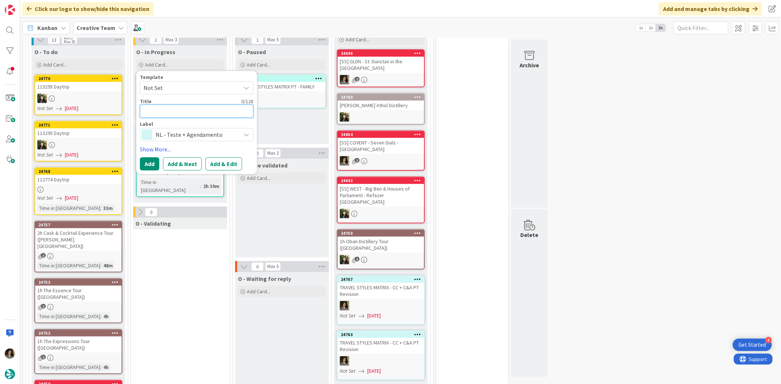
click at [183, 105] on textarea at bounding box center [196, 111] width 113 height 13
type textarea "x"
type textarea "T"
type textarea "x"
type textarea "TR"
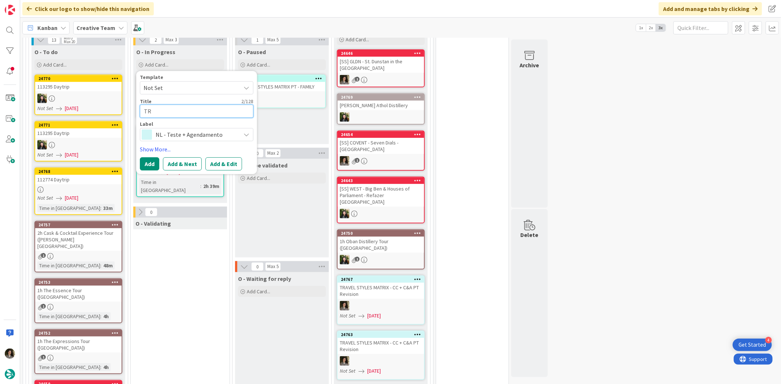
type textarea "x"
type textarea "TRA"
type textarea "x"
type textarea "TRAV"
type textarea "x"
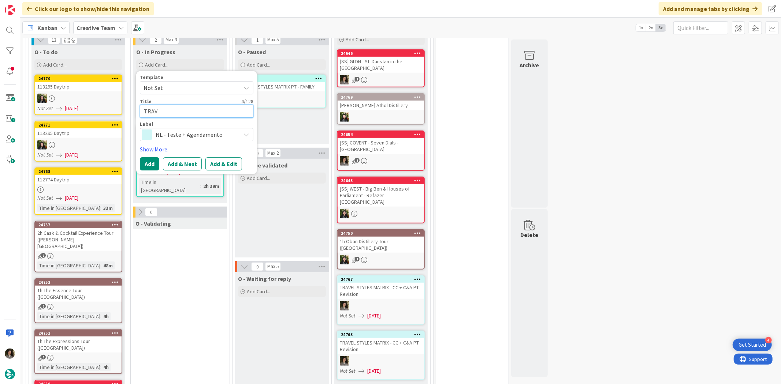
type textarea "TRAVE"
type textarea "x"
type textarea "TRAVEL"
type textarea "x"
type textarea "TRAVEL"
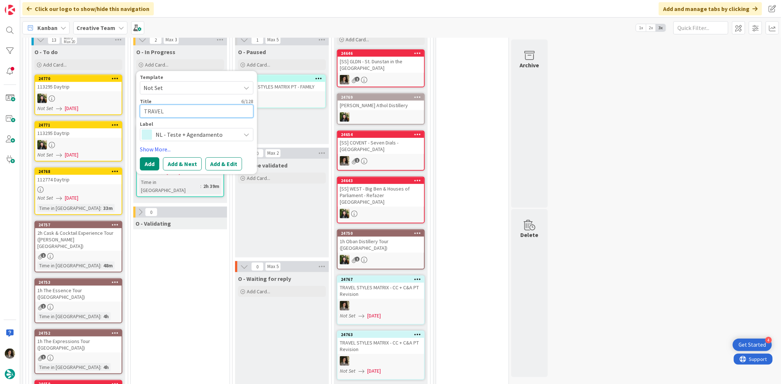
type textarea "x"
type textarea "TRAVEL s"
type textarea "x"
type textarea "TRAVEL"
type textarea "x"
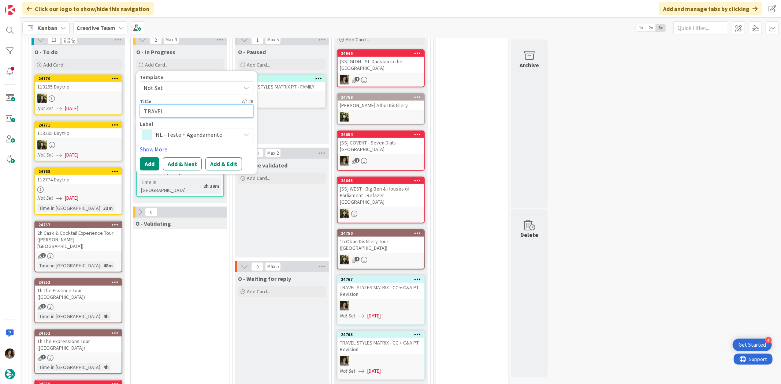
type textarea "TRAVEL s"
type textarea "x"
type textarea "TRAVEL st"
type textarea "x"
type textarea "TRAVEL s"
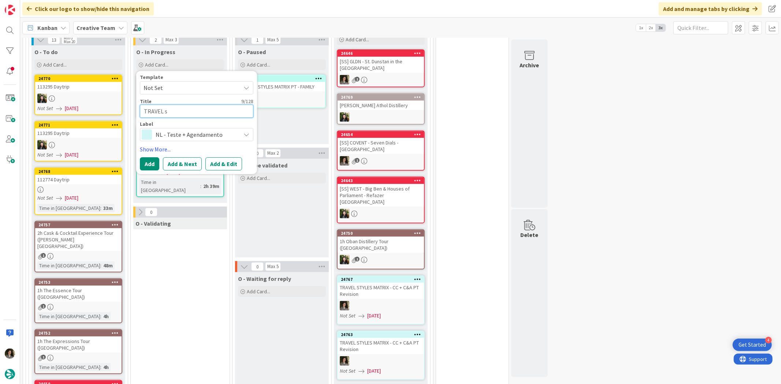
type textarea "x"
type textarea "TRAVEL"
type textarea "x"
type textarea "TRAVEL s"
type textarea "x"
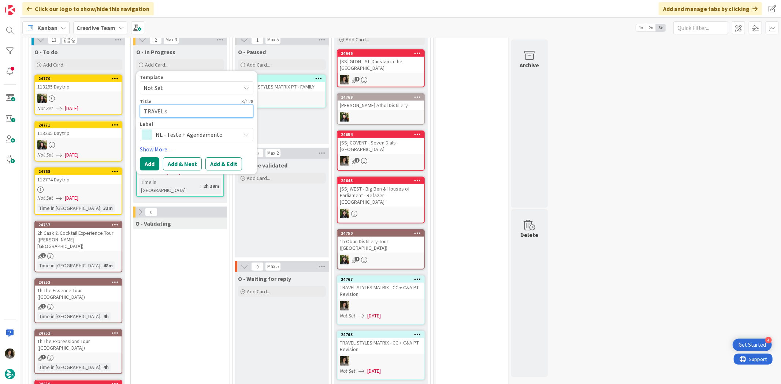
type textarea "TRAVEL st"
type textarea "x"
type textarea "TRAVEL s"
type textarea "x"
type textarea "TRAVEL"
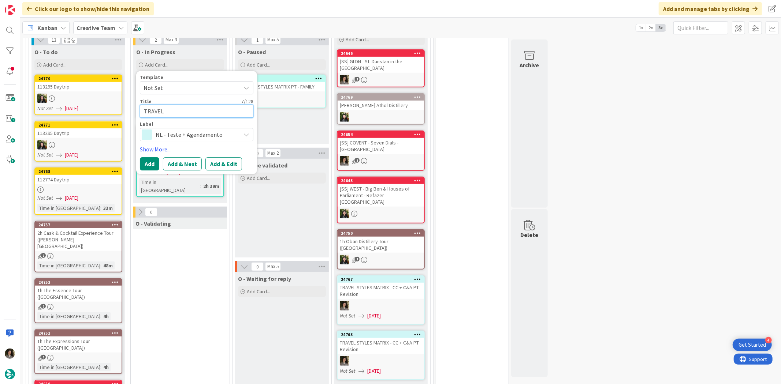
type textarea "x"
type textarea "TRAVEL S"
type textarea "x"
type textarea "TRAVEL ST"
type textarea "x"
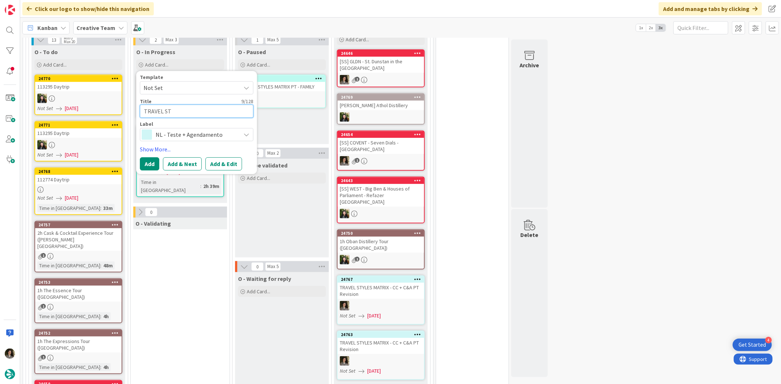
type textarea "TRAVEL STY"
type textarea "x"
type textarea "TRAVEL STYL"
type textarea "x"
type textarea "TRAVEL STYLE"
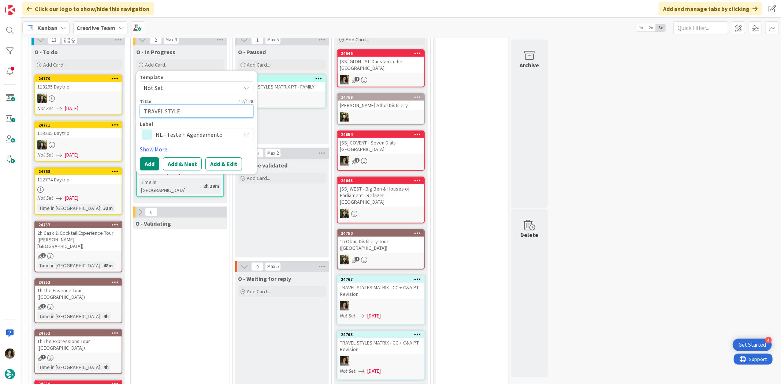
type textarea "x"
type textarea "TRAVEL STYLES"
type textarea "x"
type textarea "TRAVEL STYLES M"
type textarea "x"
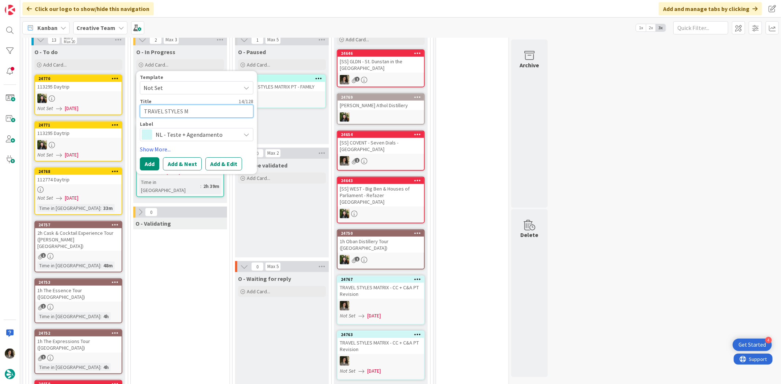
type textarea "TRAVEL STYLES MA"
type textarea "x"
type textarea "TRAVEL STYLES MAT"
type textarea "x"
type textarea "TRAVEL STYLES MATRI"
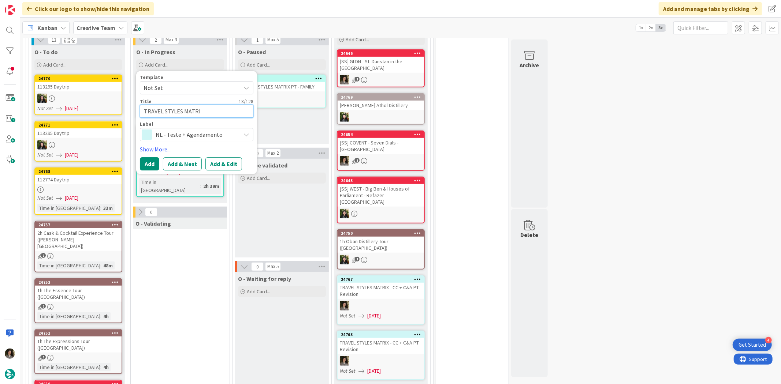
type textarea "x"
type textarea "TRAVEL STYLES MATRIX"
type textarea "x"
type textarea "TRAVEL STYLES MATRIX"
type textarea "x"
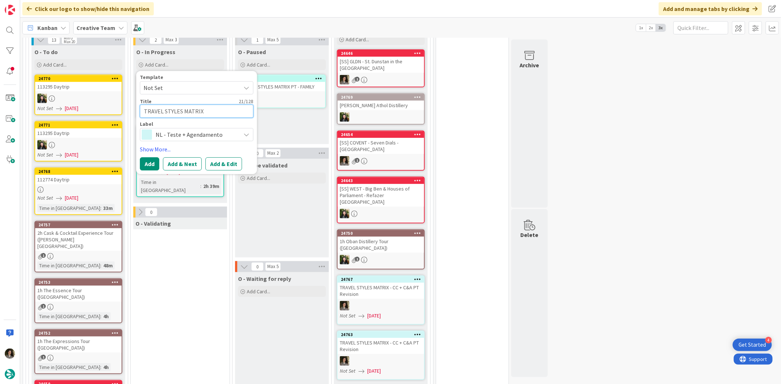
type textarea "TRAVEL STYLES MATRIX -"
type textarea "x"
type textarea "TRAVEL STYLES MATRIX -"
type textarea "x"
type textarea "TRAVEL STYLES MATRIX - C"
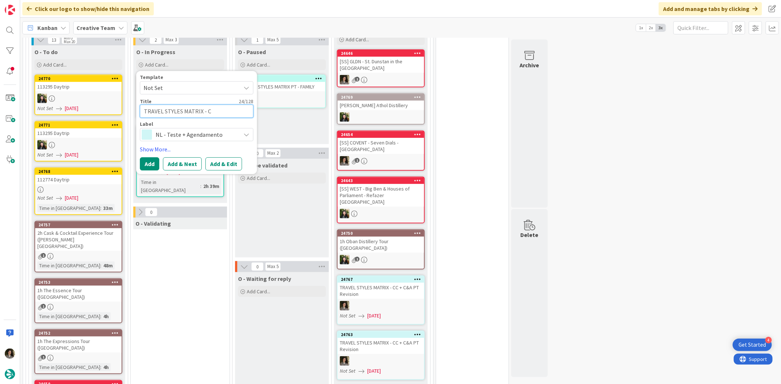
type textarea "x"
type textarea "TRAVEL STYLES MATRIX - C&"
type textarea "x"
type textarea "TRAVEL STYLES MATRIX - C&A"
type textarea "x"
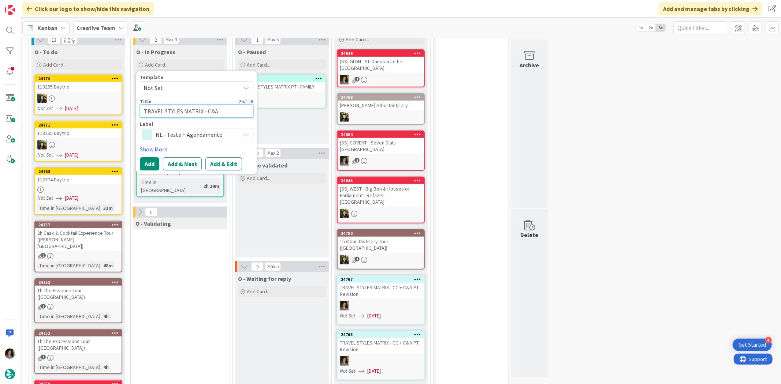
type textarea "TRAVEL STYLES MATRIX - C&A"
type textarea "x"
type textarea "TRAVEL STYLES MATRIX - C&A E"
type textarea "x"
type textarea "TRAVEL STYLES MATRIX - C&A ES"
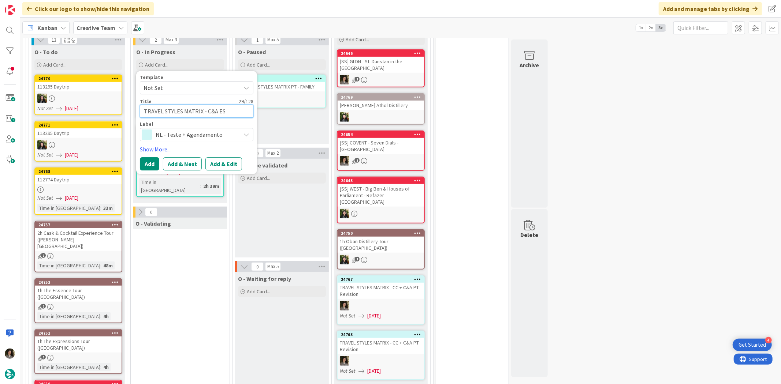
type textarea "x"
type textarea "TRAVEL STYLES MATRIX - C&A ESP"
type textarea "x"
type textarea "TRAVEL STYLES MATRIX - C&A ES"
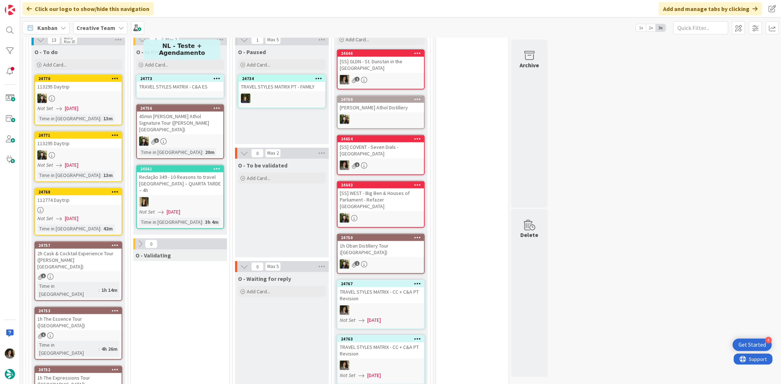
click at [182, 76] on div "24773" at bounding box center [181, 78] width 83 height 5
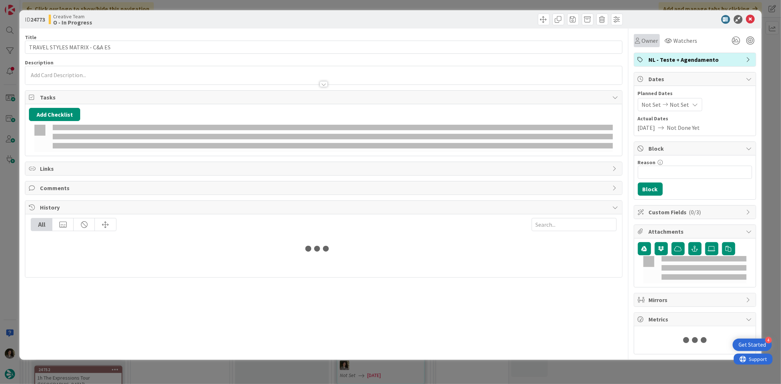
click at [650, 41] on span "Owner" at bounding box center [650, 40] width 16 height 9
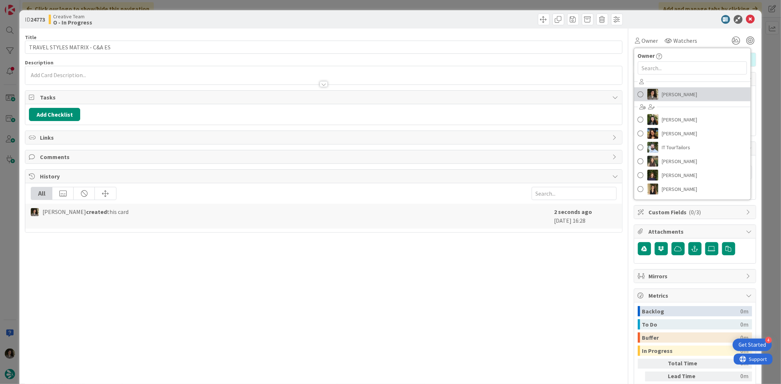
click at [681, 97] on span "[PERSON_NAME]" at bounding box center [680, 94] width 36 height 11
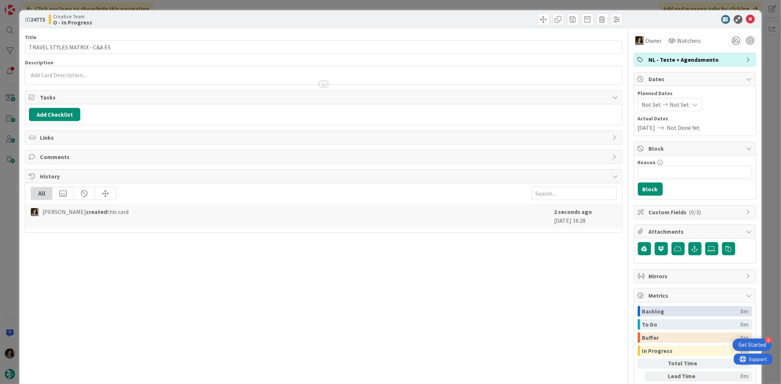
click at [692, 104] on icon at bounding box center [695, 105] width 6 height 6
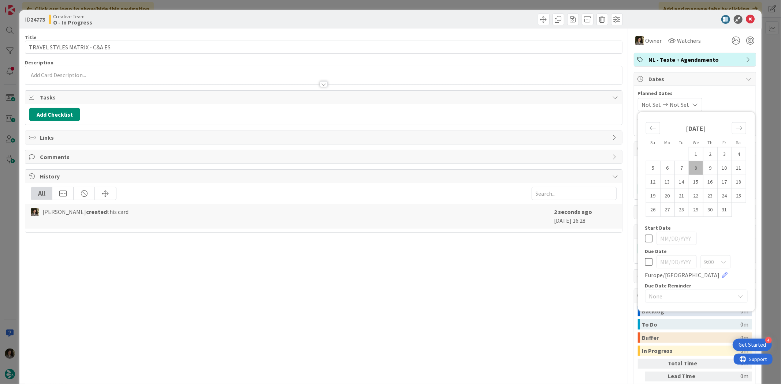
click at [645, 264] on icon at bounding box center [649, 262] width 8 height 9
type input "[DATE]"
click at [459, 309] on div "Title 29 / 128 TRAVEL STYLES MATRIX - C&A ES Description [PERSON_NAME] just joi…" at bounding box center [323, 228] width 597 height 399
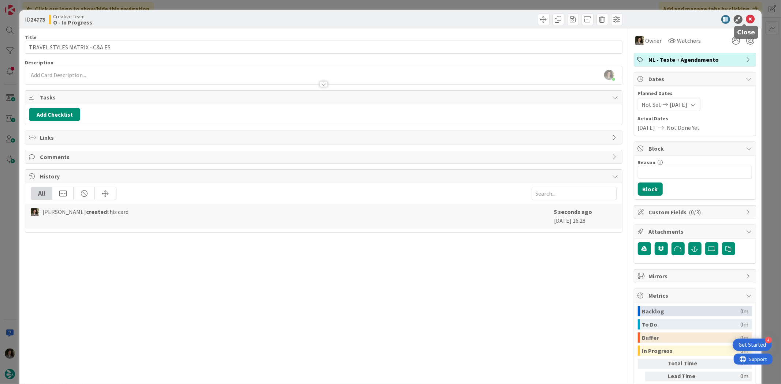
click at [746, 17] on icon at bounding box center [750, 19] width 9 height 9
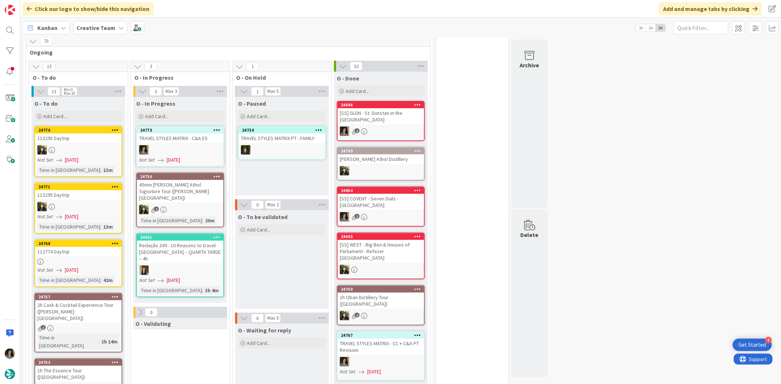
scroll to position [366, 0]
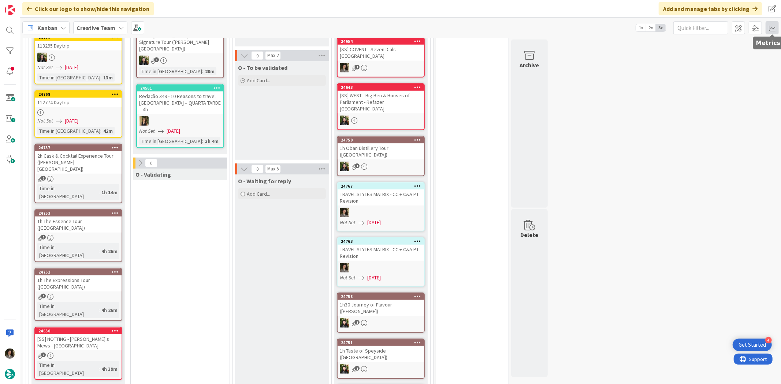
click at [770, 28] on span at bounding box center [771, 27] width 13 height 13
click at [704, 81] on div "Allocation" at bounding box center [708, 82] width 49 height 8
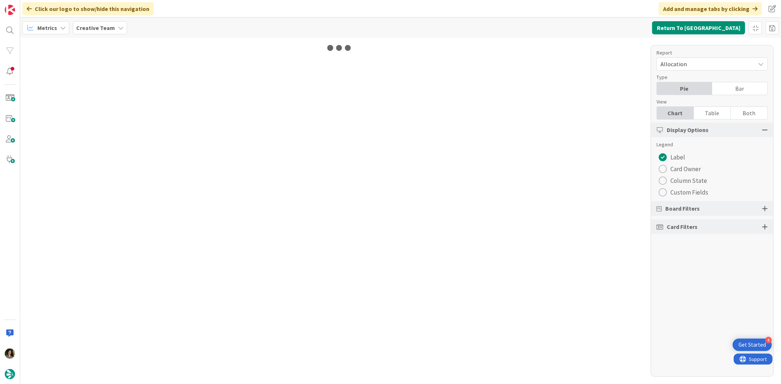
click at [723, 109] on div "Table" at bounding box center [712, 113] width 37 height 12
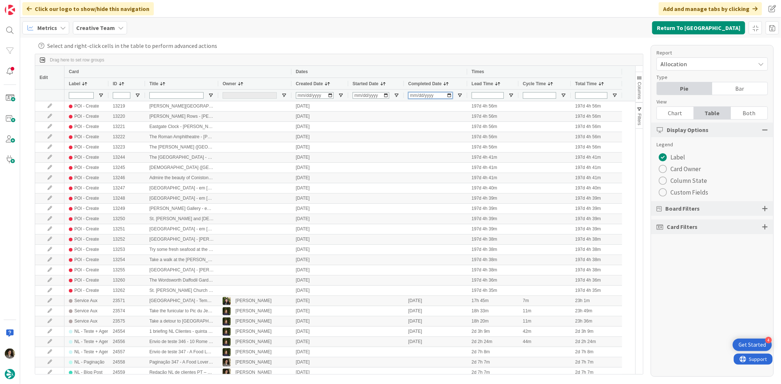
click at [417, 94] on input "Completed Date Filter Input" at bounding box center [430, 95] width 44 height 7
type input "[DATE]"
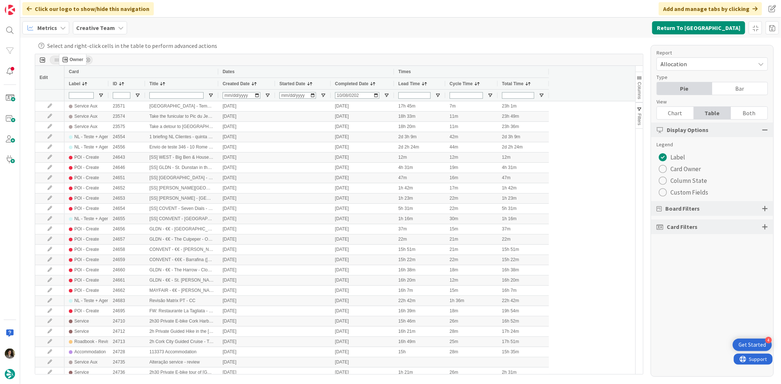
drag, startPoint x: 233, startPoint y: 83, endPoint x: 63, endPoint y: 57, distance: 172.6
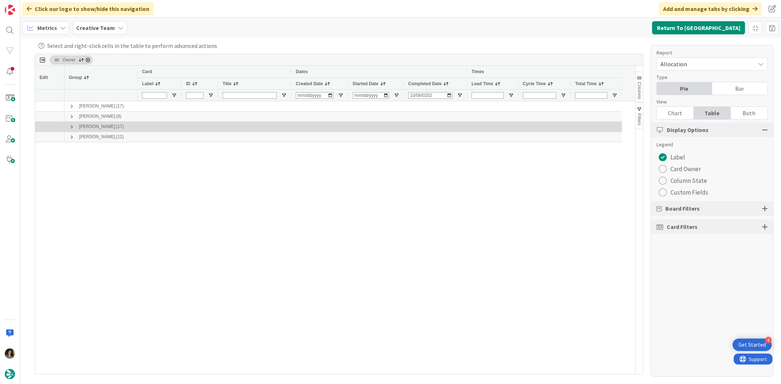
click at [69, 126] on span at bounding box center [72, 127] width 6 height 6
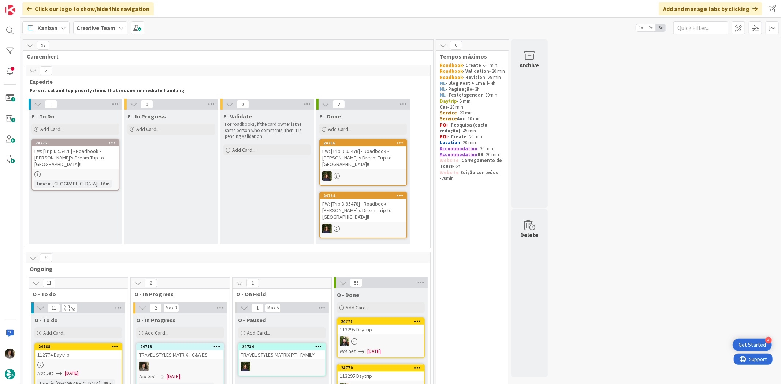
click at [63, 180] on div "Time in [GEOGRAPHIC_DATA]" at bounding box center [65, 184] width 63 height 8
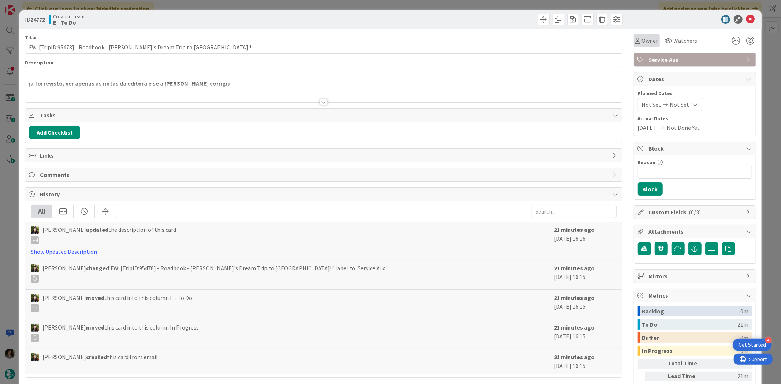
click at [642, 44] on span "Owner" at bounding box center [650, 40] width 16 height 9
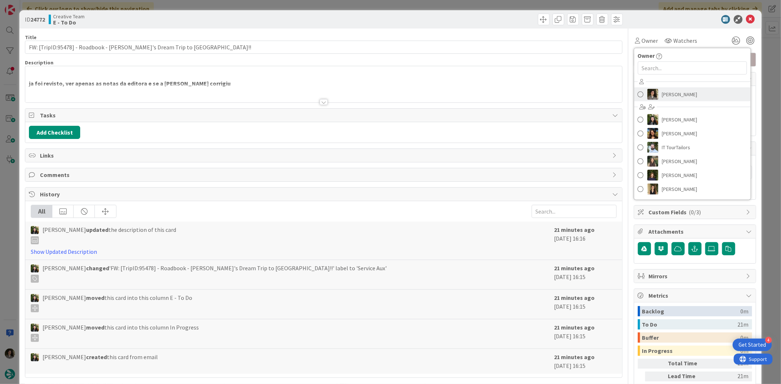
click at [682, 93] on span "[PERSON_NAME]" at bounding box center [680, 94] width 36 height 11
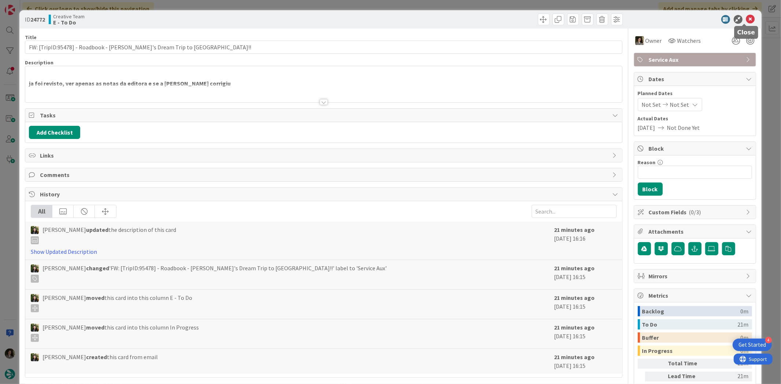
click at [746, 20] on icon at bounding box center [750, 19] width 9 height 9
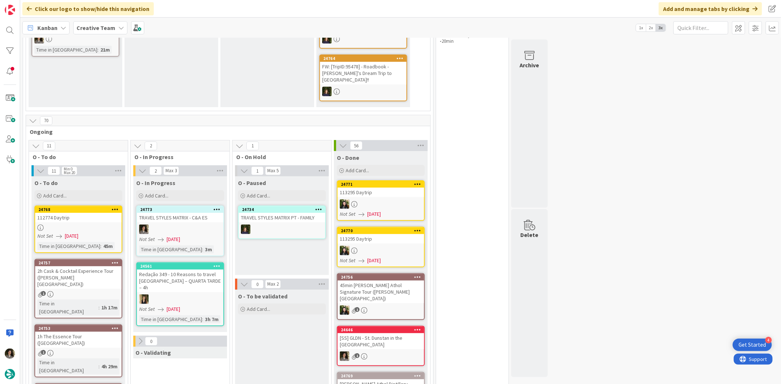
scroll to position [163, 0]
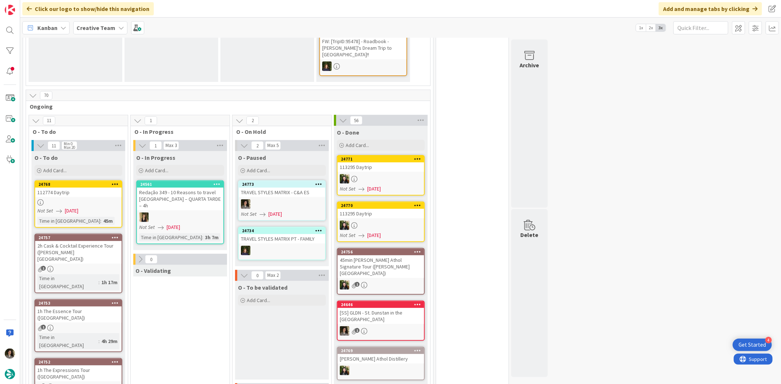
click at [276, 200] on div at bounding box center [282, 205] width 86 height 10
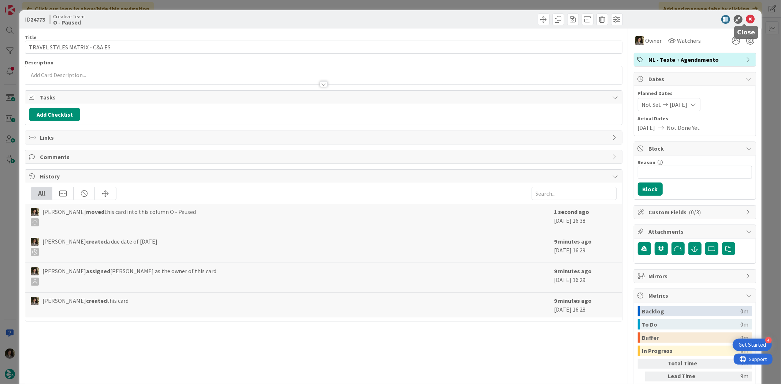
click at [746, 19] on icon at bounding box center [750, 19] width 9 height 9
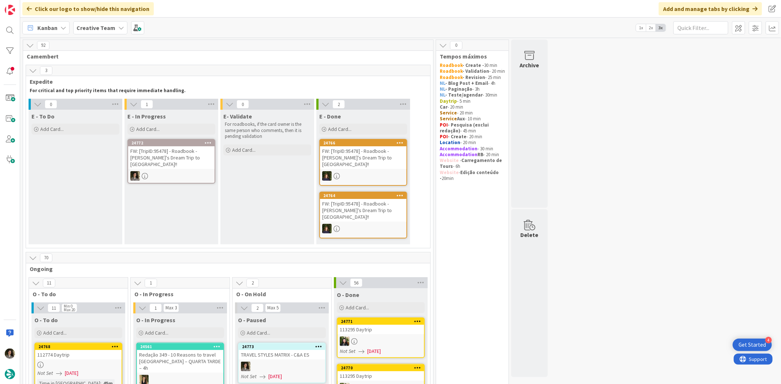
click at [176, 154] on div "FW: [TripID:95478] - Roadbook - [PERSON_NAME]'s Dream Trip to [GEOGRAPHIC_DATA]…" at bounding box center [171, 157] width 86 height 23
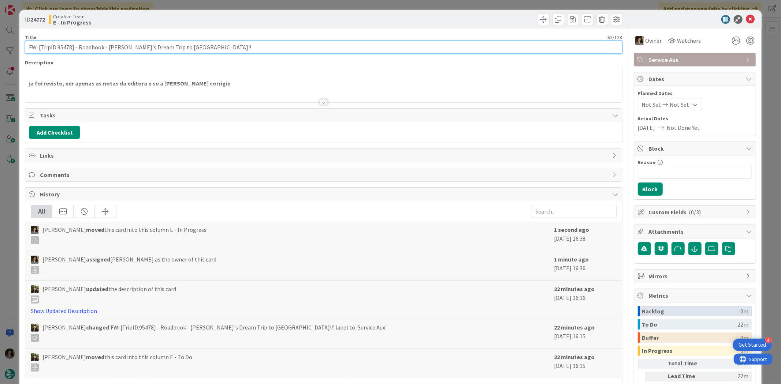
drag, startPoint x: 71, startPoint y: 46, endPoint x: 57, endPoint y: 45, distance: 13.6
click at [57, 45] on input "FW: [TripID:95478] - Roadbook - [PERSON_NAME]'s Dream Trip to [GEOGRAPHIC_DATA]…" at bounding box center [323, 47] width 597 height 13
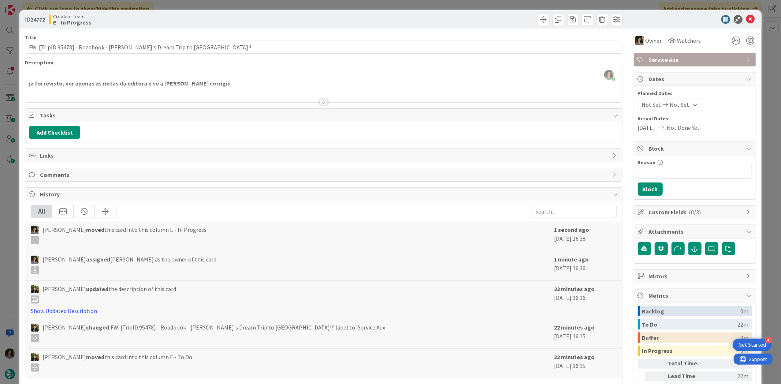
click at [320, 104] on div at bounding box center [324, 102] width 8 height 6
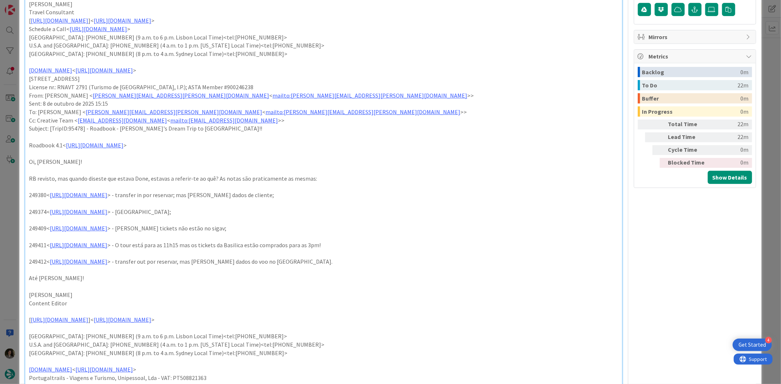
scroll to position [244, 0]
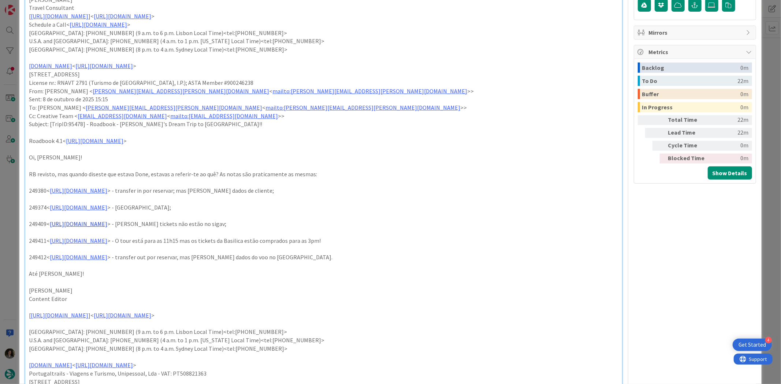
click at [107, 226] on link "[URL][DOMAIN_NAME]" at bounding box center [78, 223] width 57 height 7
click at [122, 239] on link "[URL][DOMAIN_NAME]" at bounding box center [105, 239] width 50 height 10
click at [297, 220] on p "249409< [URL][DOMAIN_NAME] > - [PERSON_NAME] tickets não estão no sigav;" at bounding box center [323, 224] width 589 height 8
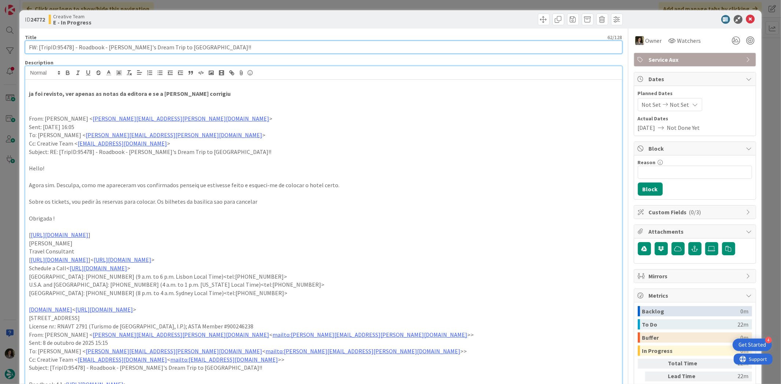
click at [132, 43] on input "FW: [TripID:95478] - Roadbook - [PERSON_NAME]'s Dream Trip to [GEOGRAPHIC_DATA]…" at bounding box center [323, 47] width 597 height 13
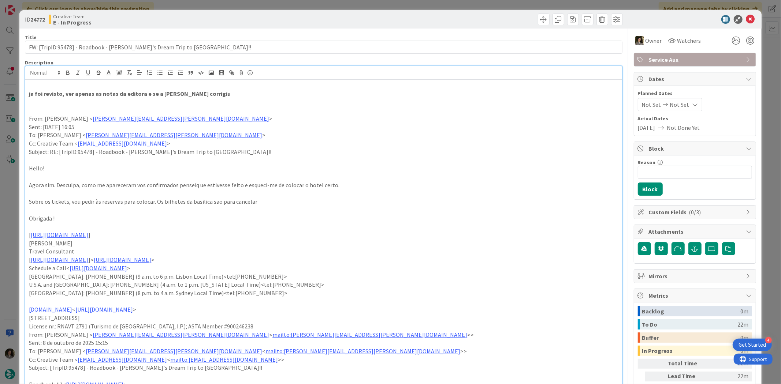
click at [264, 160] on p at bounding box center [323, 160] width 589 height 8
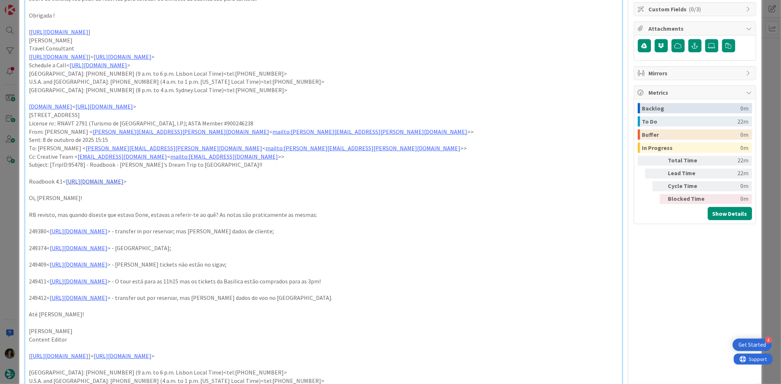
scroll to position [325, 0]
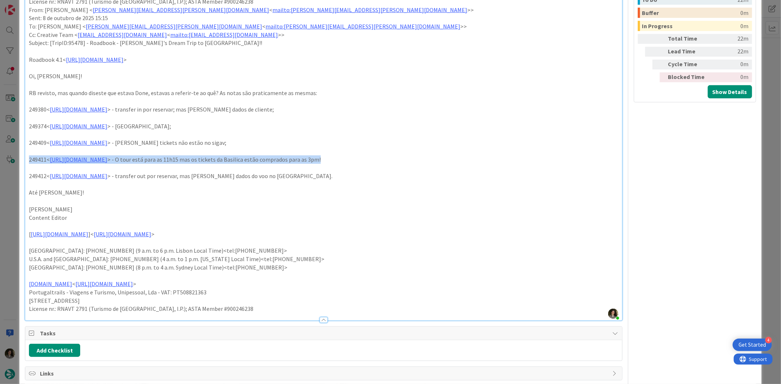
drag, startPoint x: 421, startPoint y: 159, endPoint x: 22, endPoint y: 158, distance: 399.0
click at [22, 158] on div "ID 24772 Creative Team E - In Progress Title 62 / 128 FW: [TripID:95478] - Road…" at bounding box center [390, 151] width 742 height 933
copy p "249411< [URL][DOMAIN_NAME] > - O tour está para as 11h15 mas os tickets da Basi…"
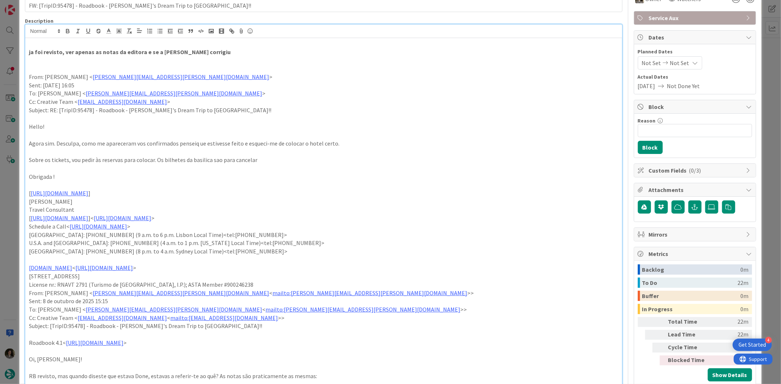
scroll to position [0, 0]
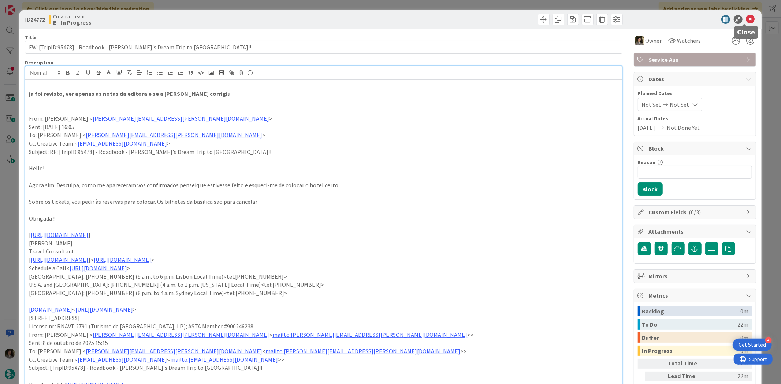
click at [746, 19] on icon at bounding box center [750, 19] width 9 height 9
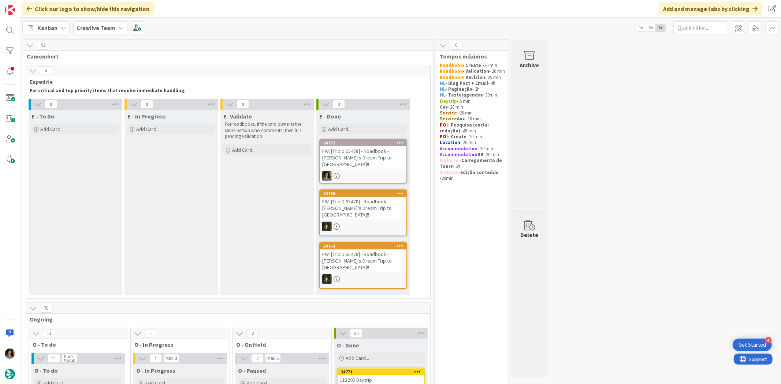
click at [355, 160] on div "FW: [TripID:95478] - Roadbook - [PERSON_NAME]'s Dream Trip to [GEOGRAPHIC_DATA]…" at bounding box center [363, 157] width 86 height 23
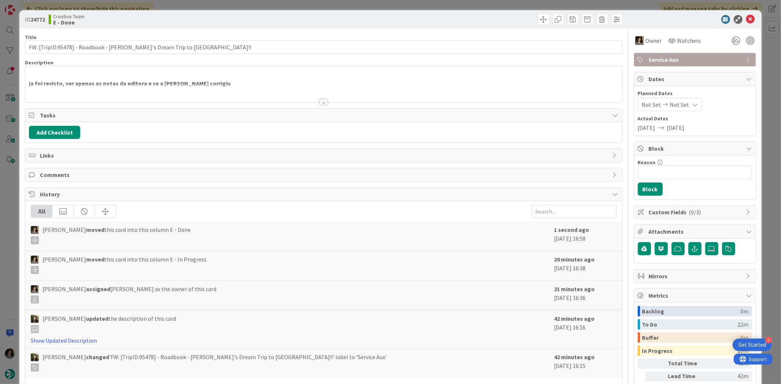
click at [691, 57] on span "Service Aux" at bounding box center [696, 59] width 94 height 9
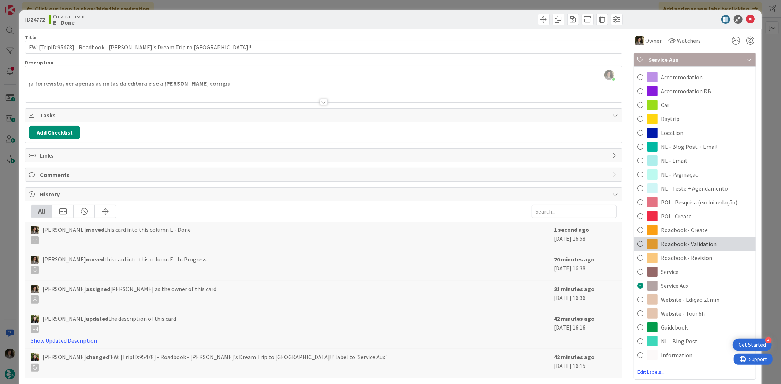
click at [700, 245] on span "Roadbook - Validation" at bounding box center [689, 244] width 56 height 9
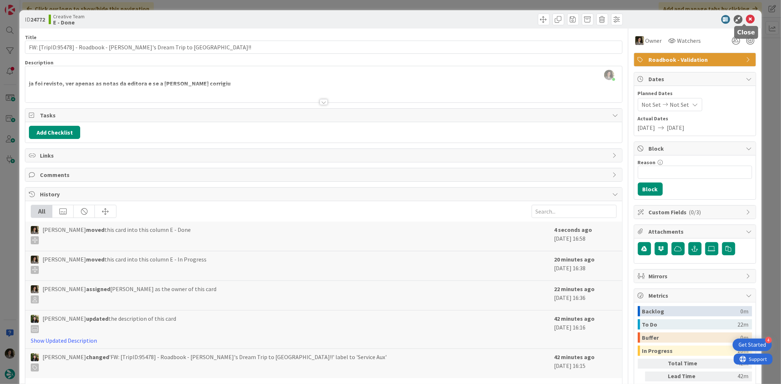
click at [746, 19] on icon at bounding box center [750, 19] width 9 height 9
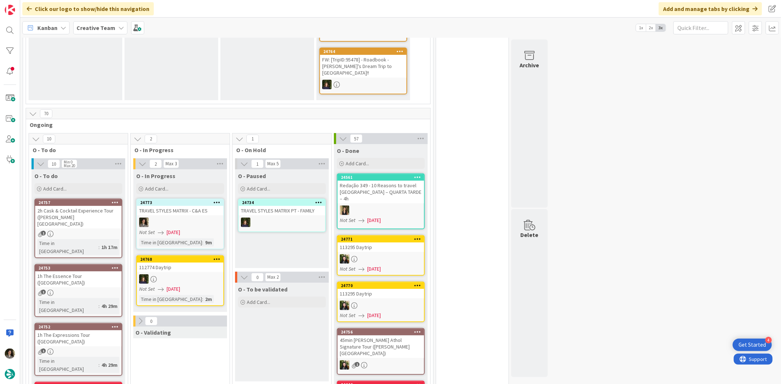
scroll to position [203, 0]
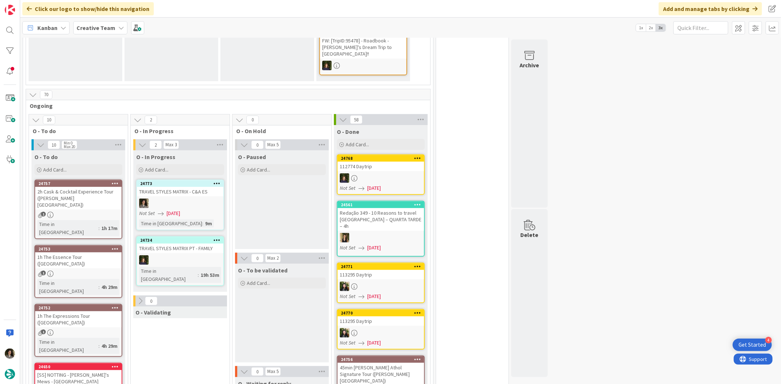
scroll to position [244, 0]
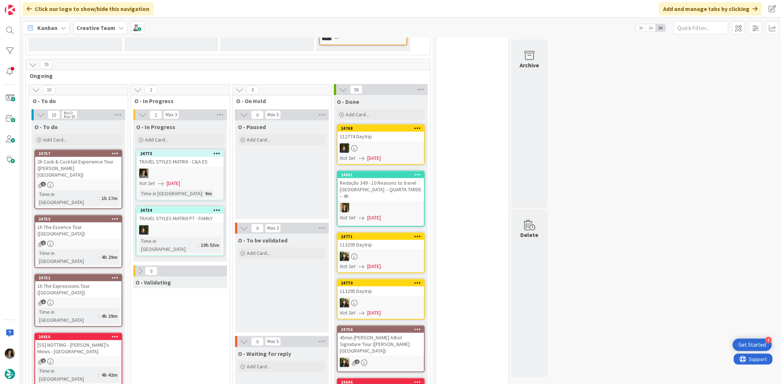
click at [195, 157] on div "TRAVEL STYLES MATRIX - C&A ES" at bounding box center [180, 162] width 86 height 10
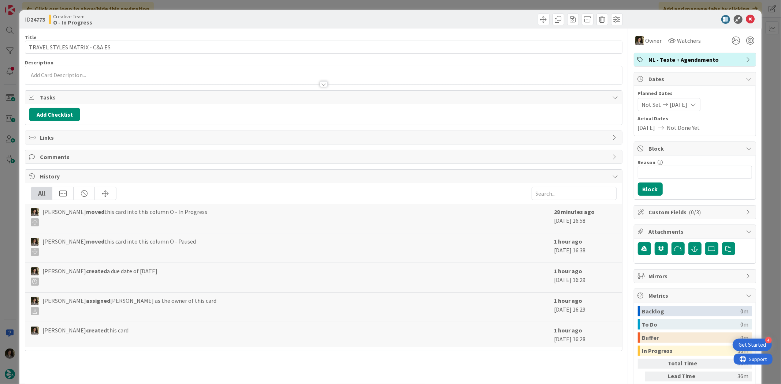
click at [746, 19] on icon at bounding box center [750, 19] width 9 height 9
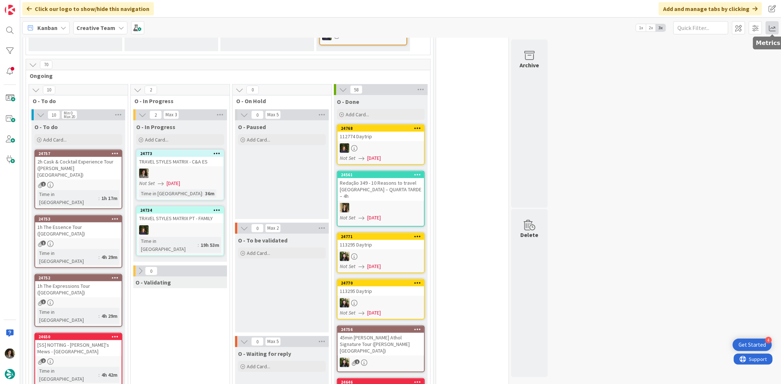
click at [772, 25] on span at bounding box center [771, 27] width 13 height 13
click at [698, 82] on div "Allocation" at bounding box center [708, 82] width 49 height 8
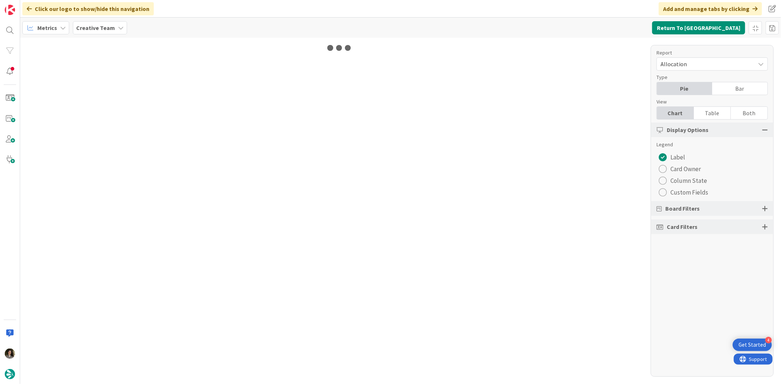
click at [708, 116] on div "Table" at bounding box center [712, 113] width 37 height 12
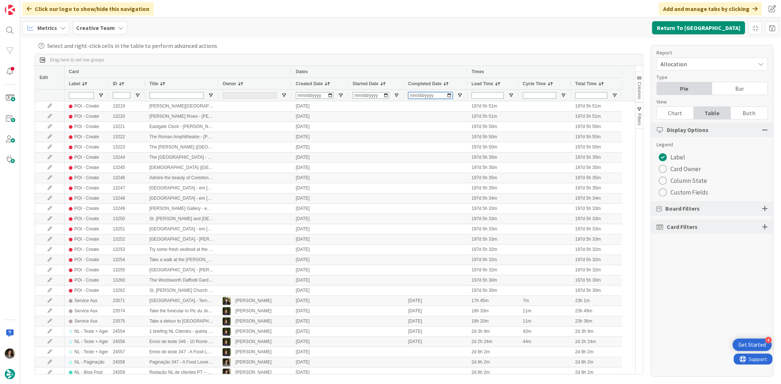
click at [418, 95] on input "Completed Date Filter Input" at bounding box center [430, 95] width 44 height 7
type input "0052-10-08"
type input "[DATE]"
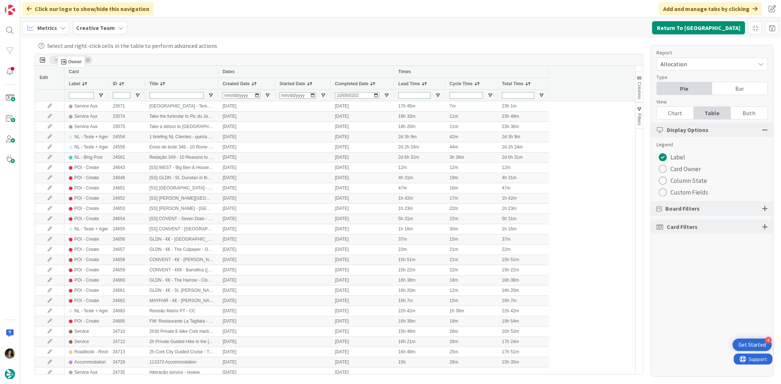
drag, startPoint x: 231, startPoint y: 81, endPoint x: 62, endPoint y: 59, distance: 171.3
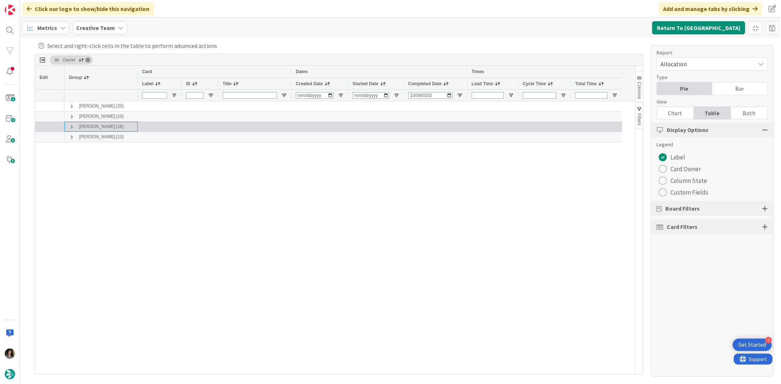
click at [70, 127] on span at bounding box center [72, 127] width 6 height 6
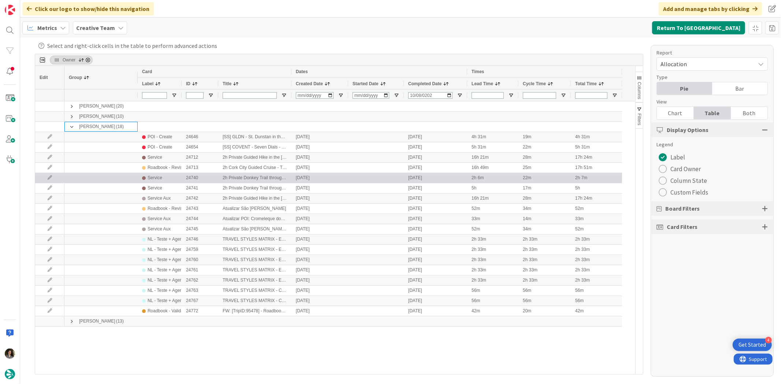
click at [154, 178] on div "Service" at bounding box center [155, 178] width 15 height 9
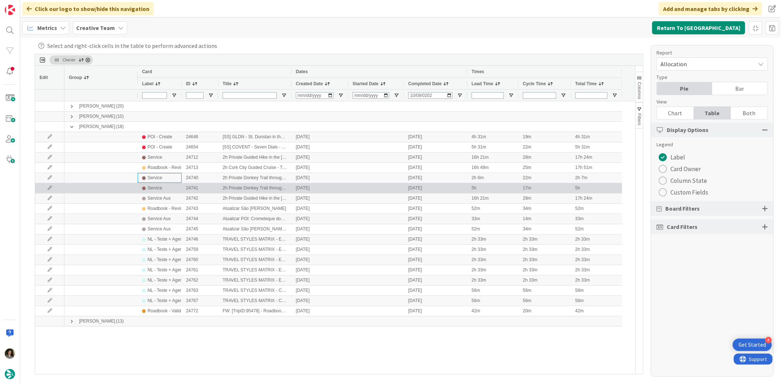
click at [156, 185] on div "Service" at bounding box center [155, 188] width 15 height 9
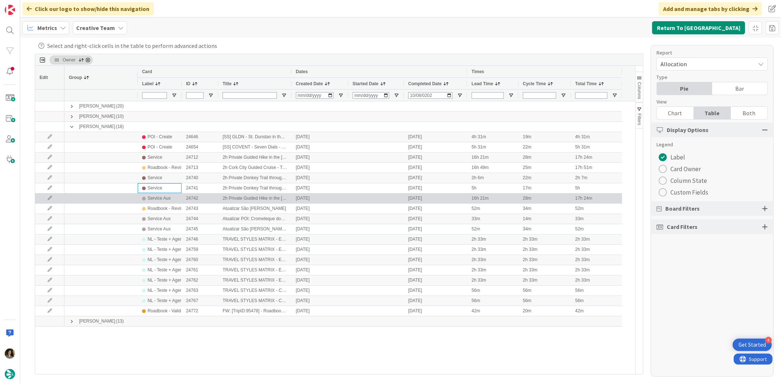
click at [155, 199] on div "Service Aux" at bounding box center [159, 198] width 23 height 9
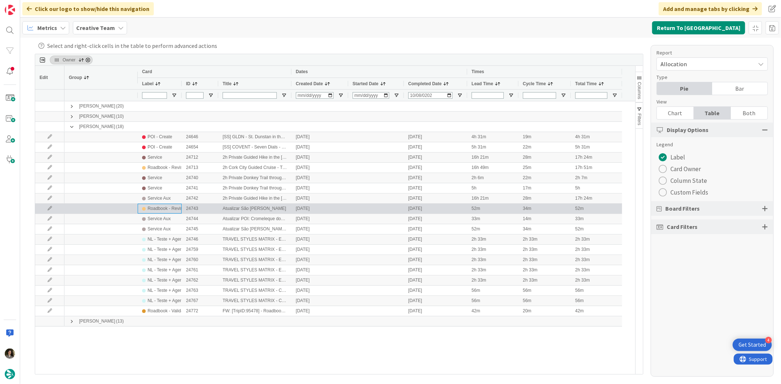
click at [167, 207] on div "Roadbook - Revision" at bounding box center [168, 208] width 41 height 9
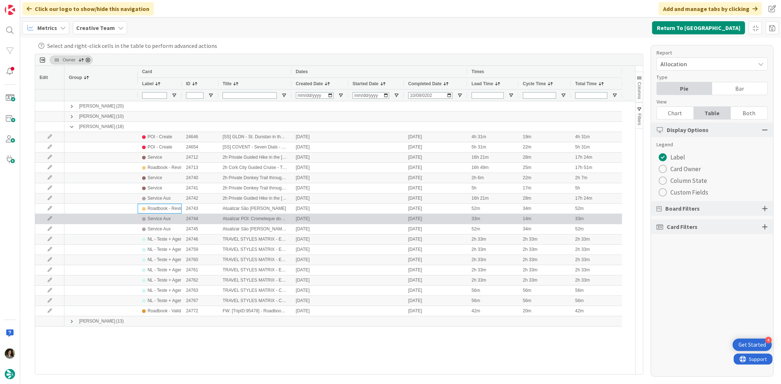
click at [165, 217] on div "Service Aux" at bounding box center [159, 219] width 23 height 9
click at [163, 220] on div "Service Aux" at bounding box center [159, 219] width 23 height 9
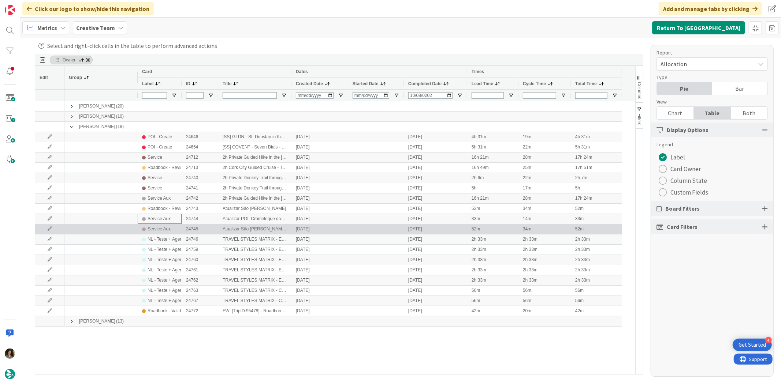
click at [162, 230] on div "Service Aux" at bounding box center [159, 229] width 23 height 9
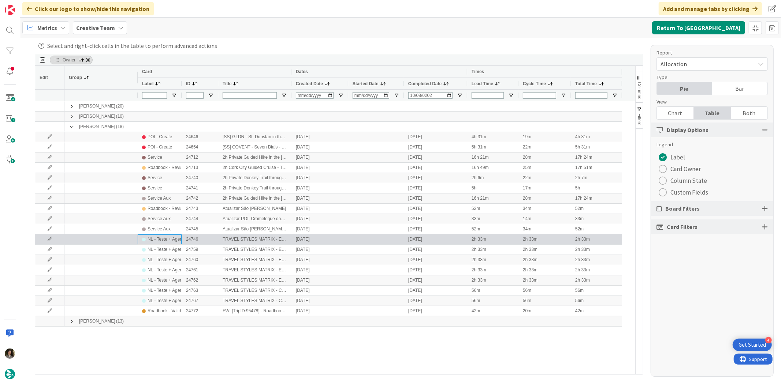
click at [163, 237] on div "NL - Teste + Agendamento" at bounding box center [174, 239] width 52 height 9
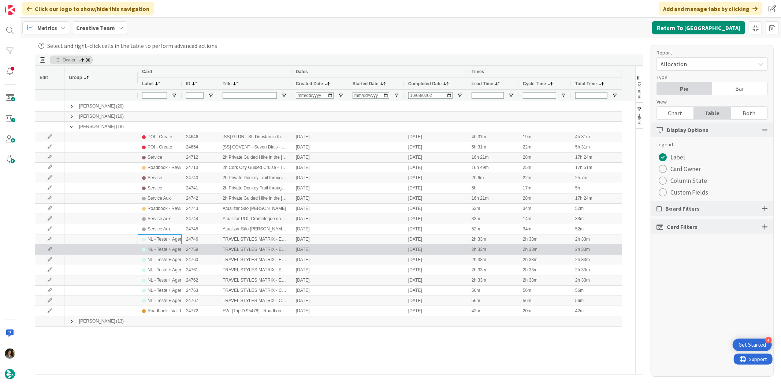
click at [166, 246] on div "NL - Teste + Agendamento" at bounding box center [174, 249] width 52 height 9
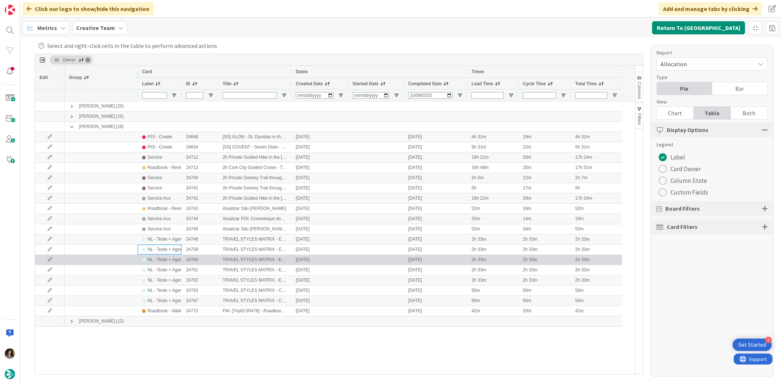
click at [164, 259] on div "NL - Teste + Agendamento" at bounding box center [174, 260] width 52 height 9
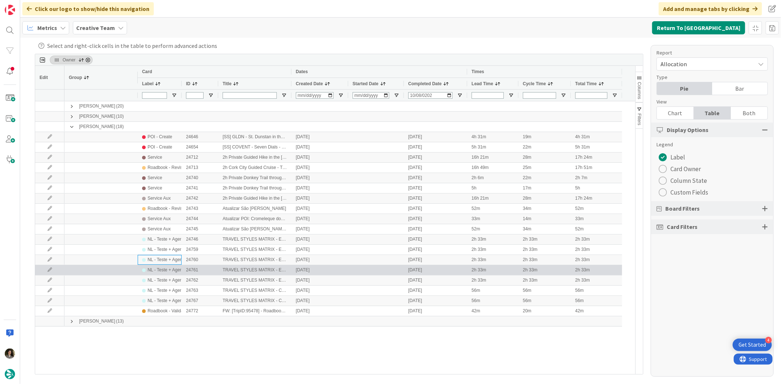
click at [166, 272] on div "NL - Teste + Agendamento" at bounding box center [174, 270] width 52 height 9
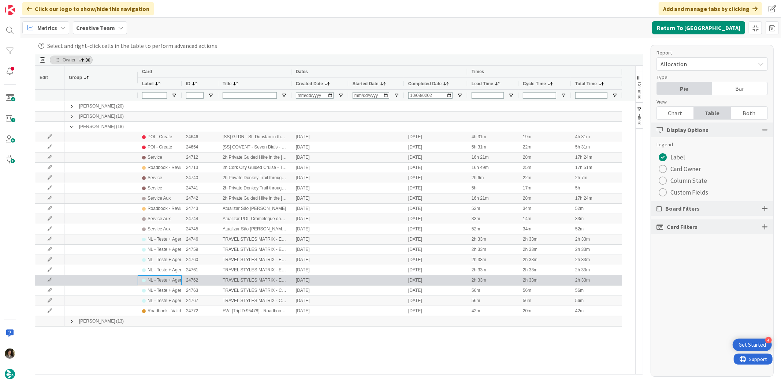
click at [164, 283] on div "NL - Teste + Agendamento" at bounding box center [174, 280] width 52 height 9
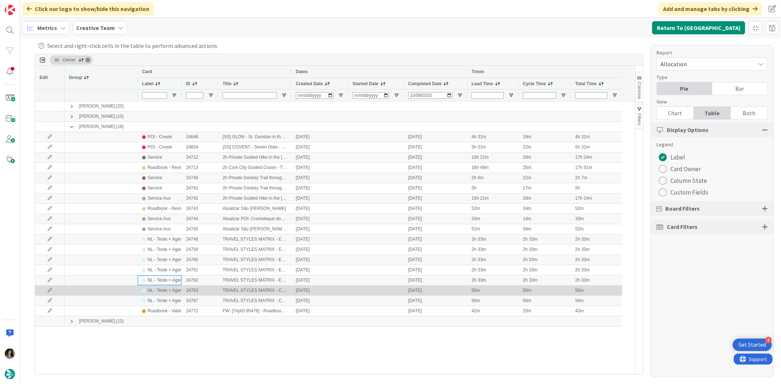
click at [162, 293] on div "NL - Teste + Agendamento" at bounding box center [174, 290] width 52 height 9
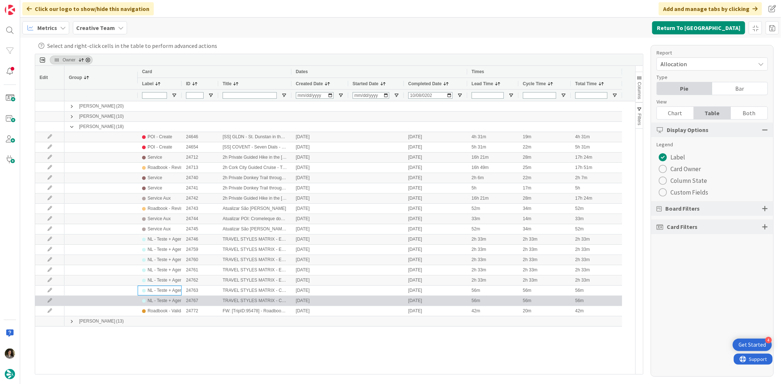
click at [162, 300] on div "NL - Teste + Agendamento" at bounding box center [174, 301] width 52 height 9
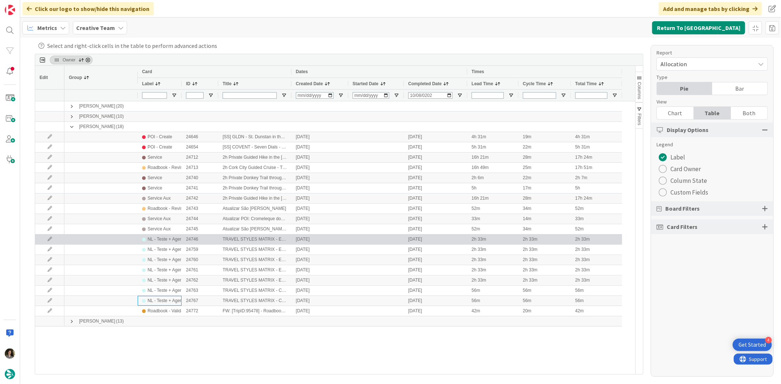
click at [165, 238] on div "NL - Teste + Agendamento" at bounding box center [174, 239] width 52 height 9
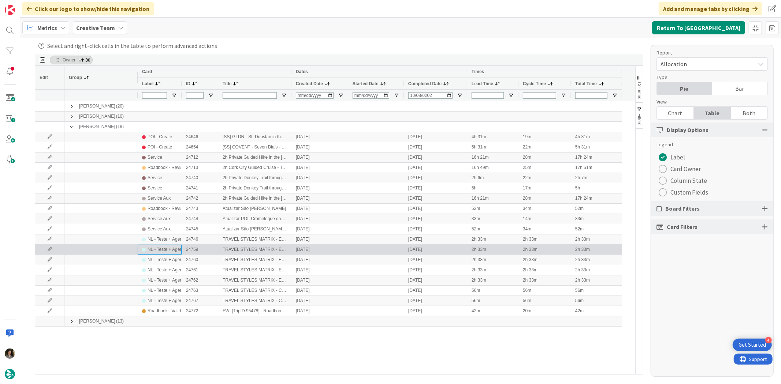
click at [163, 250] on div "NL - Teste + Agendamento" at bounding box center [174, 249] width 52 height 9
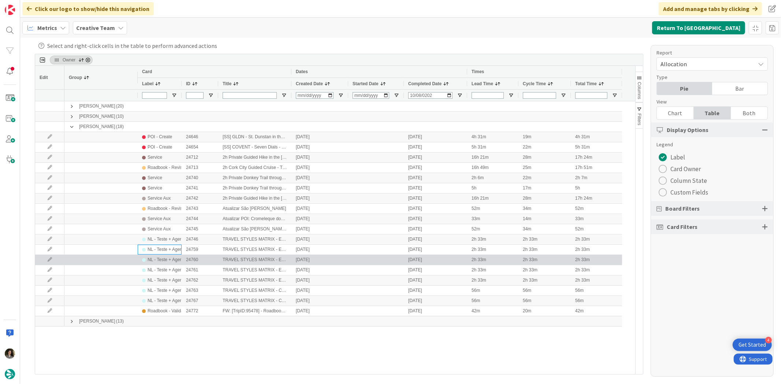
click at [161, 260] on div "NL - Teste + Agendamento" at bounding box center [174, 260] width 52 height 9
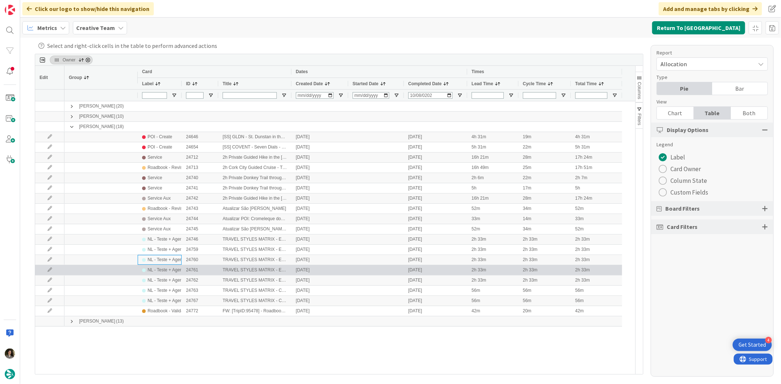
click at [162, 268] on div "NL - Teste + Agendamento" at bounding box center [174, 270] width 52 height 9
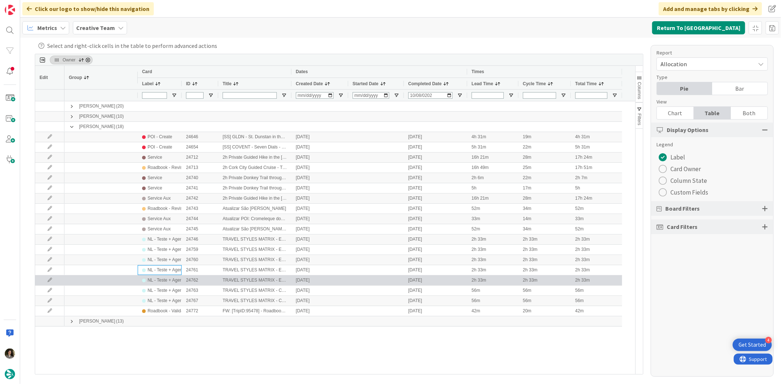
click at [160, 279] on div "NL - Teste + Agendamento" at bounding box center [174, 280] width 52 height 9
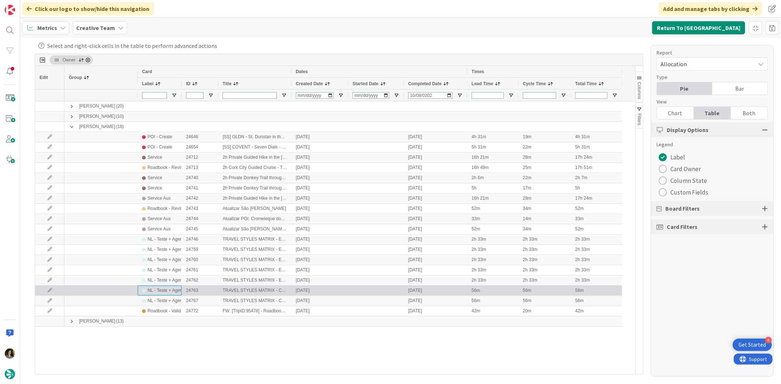
click at [163, 287] on div "NL - Teste + Agendamento" at bounding box center [174, 290] width 52 height 9
click at [165, 295] on div "NL - Teste + Agendamento" at bounding box center [174, 290] width 52 height 9
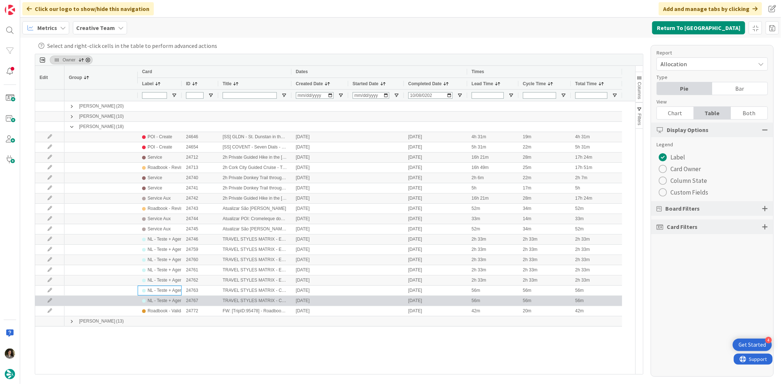
click at [165, 299] on div "NL - Teste + Agendamento" at bounding box center [174, 301] width 52 height 9
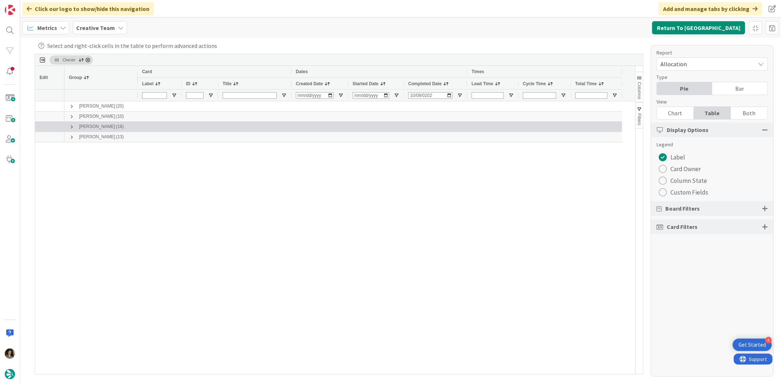
click at [68, 127] on div "[PERSON_NAME] (18)" at bounding box center [100, 127] width 73 height 10
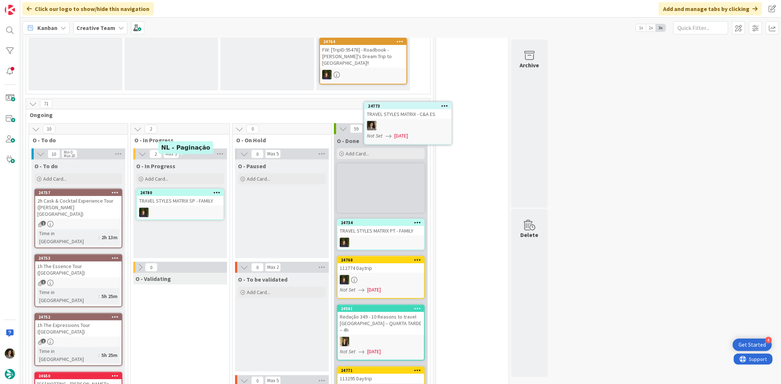
scroll to position [207, 0]
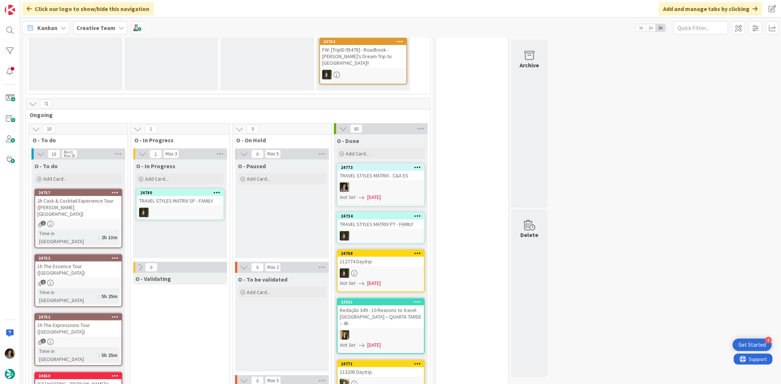
click at [391, 183] on div at bounding box center [381, 188] width 86 height 10
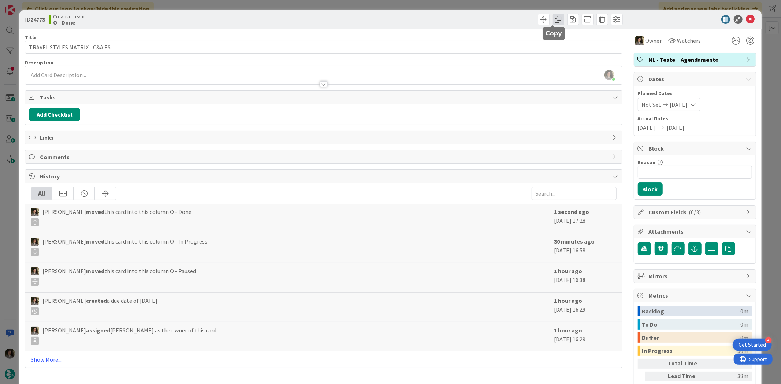
click at [553, 21] on span at bounding box center [558, 20] width 12 height 12
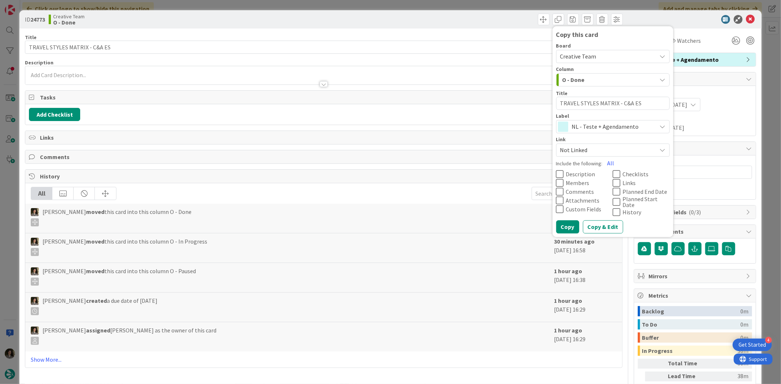
click at [602, 126] on span "NL - Teste + Agendamento" at bounding box center [612, 127] width 81 height 10
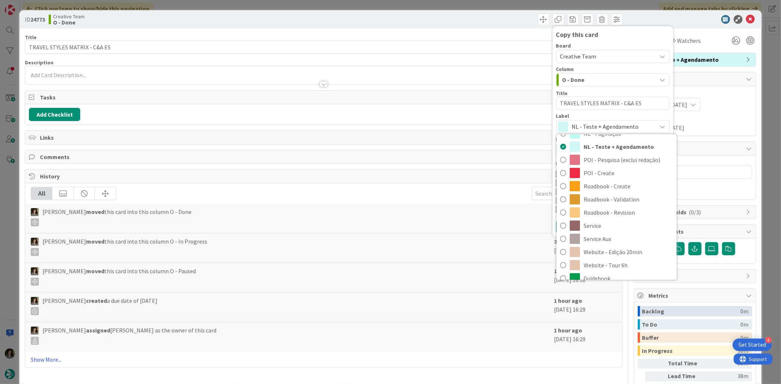
scroll to position [163, 0]
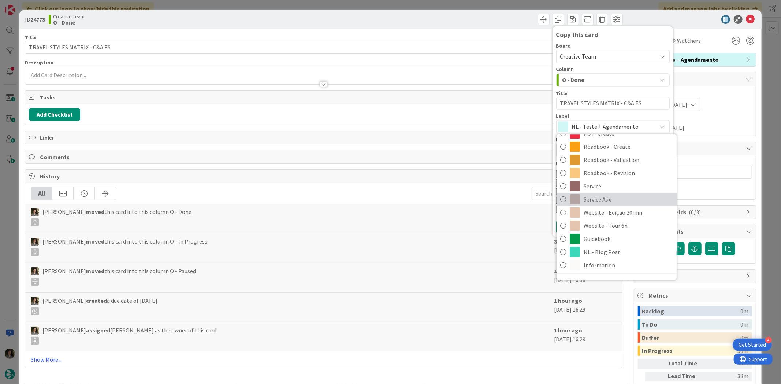
click at [614, 199] on span "Service Aux" at bounding box center [628, 199] width 89 height 11
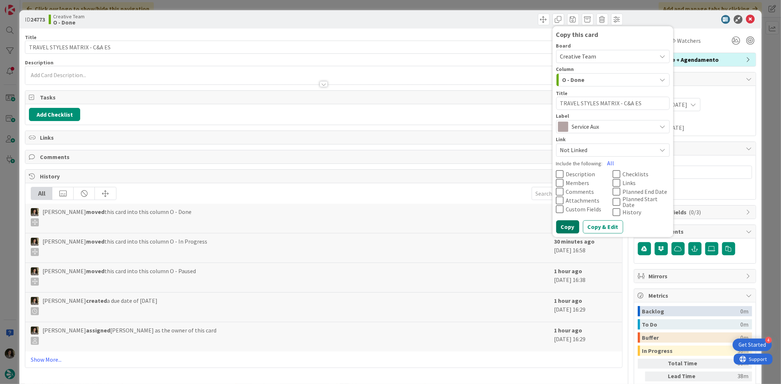
click at [559, 225] on button "Copy" at bounding box center [567, 227] width 23 height 13
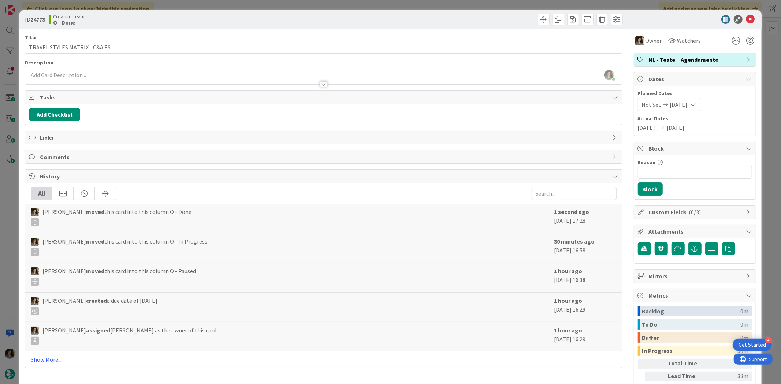
type textarea "x"
click at [746, 15] on icon at bounding box center [750, 19] width 9 height 9
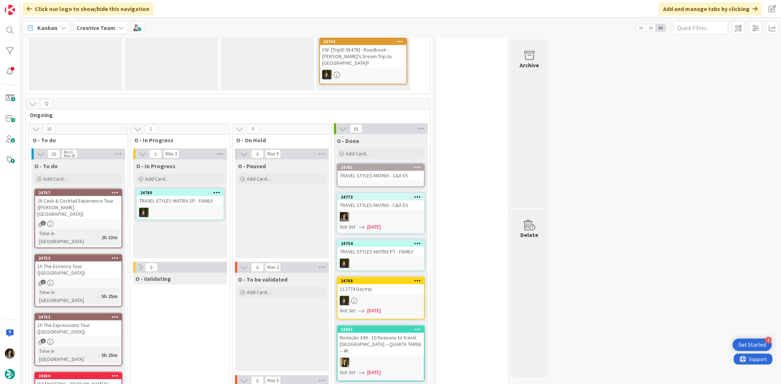
click at [388, 164] on div "24781 TRAVEL STYLES MATRIX - C&A ES" at bounding box center [381, 176] width 88 height 24
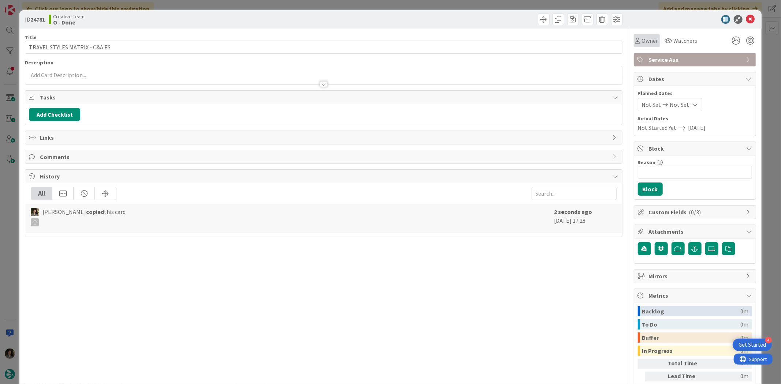
drag, startPoint x: 652, startPoint y: 38, endPoint x: 657, endPoint y: 45, distance: 9.2
click at [653, 39] on div "Owner" at bounding box center [647, 40] width 26 height 13
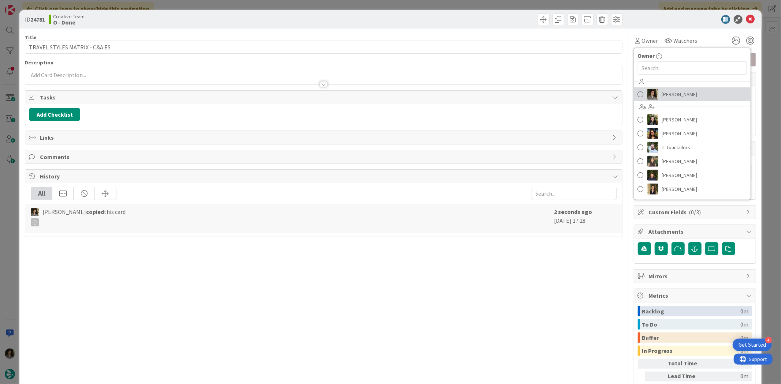
click at [676, 100] on link "[PERSON_NAME]" at bounding box center [692, 94] width 116 height 14
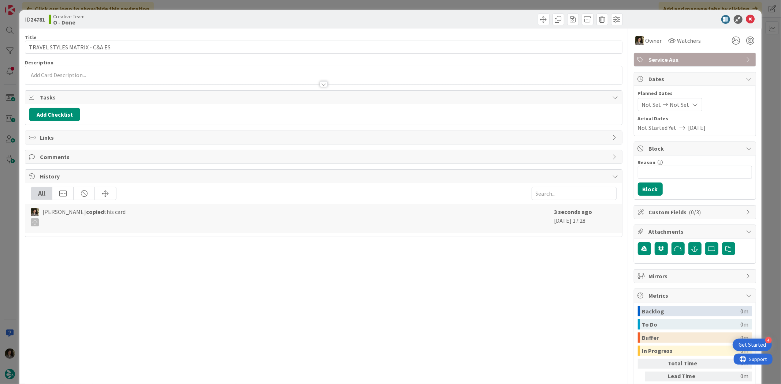
click at [690, 100] on div "Not Set Not Set" at bounding box center [670, 104] width 64 height 13
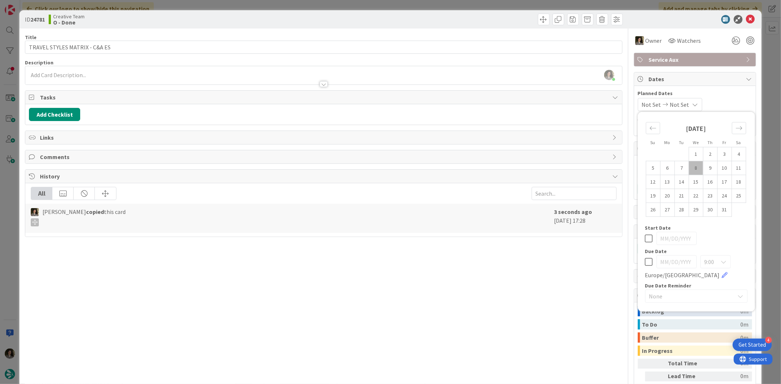
click at [645, 262] on icon at bounding box center [649, 262] width 8 height 9
type input "[DATE]"
click at [500, 293] on div "Title 29 / 128 TRAVEL STYLES MATRIX - C&A ES Description [PERSON_NAME] just joi…" at bounding box center [323, 228] width 597 height 399
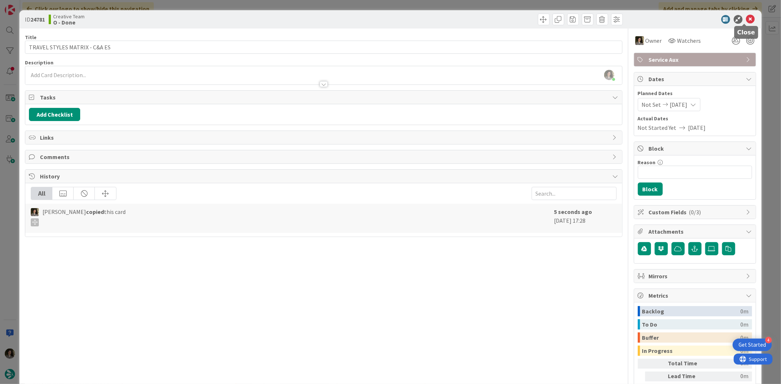
click at [747, 18] on icon at bounding box center [750, 19] width 9 height 9
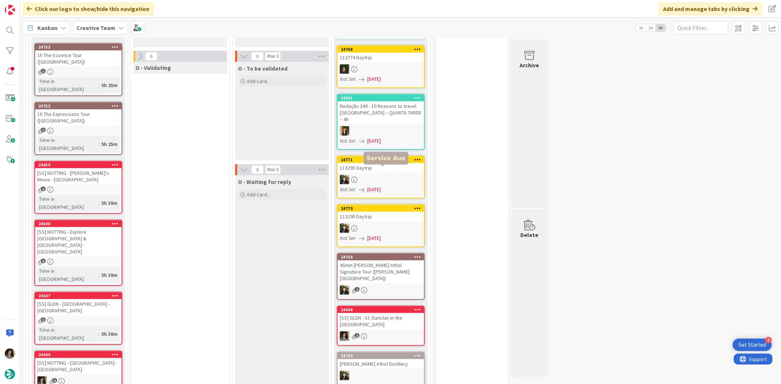
scroll to position [573, 0]
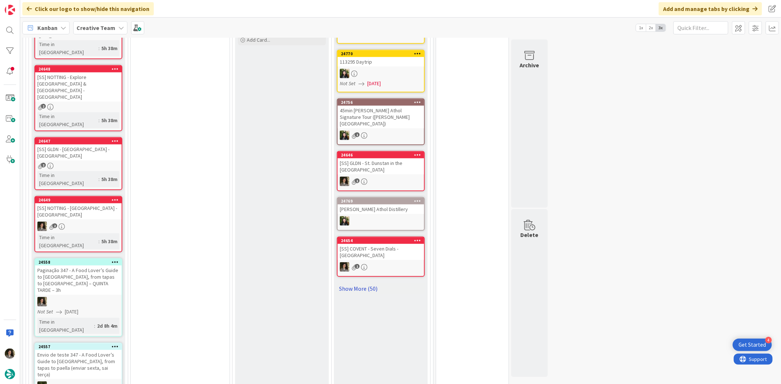
click at [365, 283] on link "Show More (50)" at bounding box center [381, 289] width 88 height 12
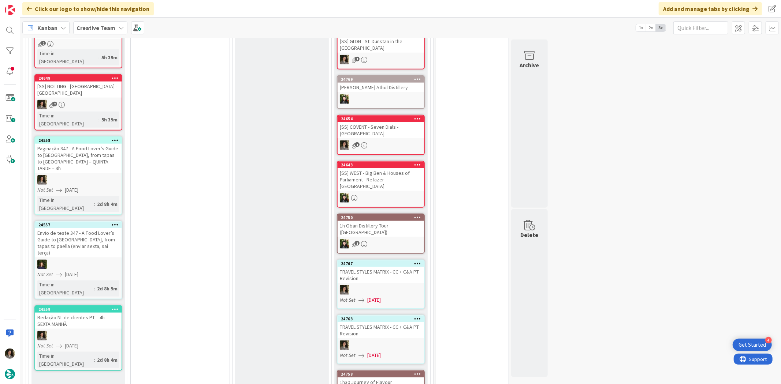
scroll to position [736, 0]
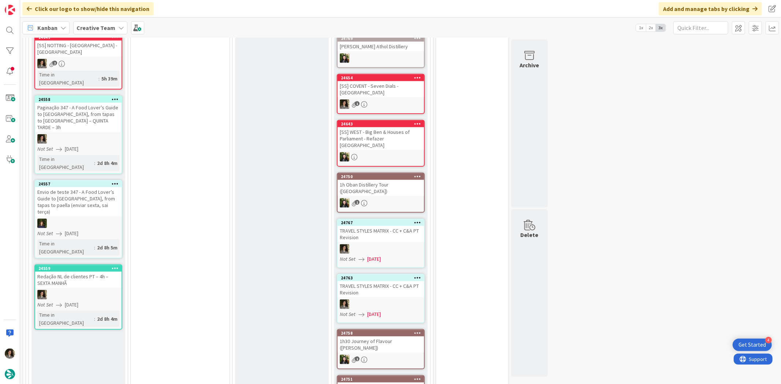
click at [394, 226] on div "TRAVEL STYLES MATRIX - CC + C&A PT Revision" at bounding box center [381, 234] width 86 height 16
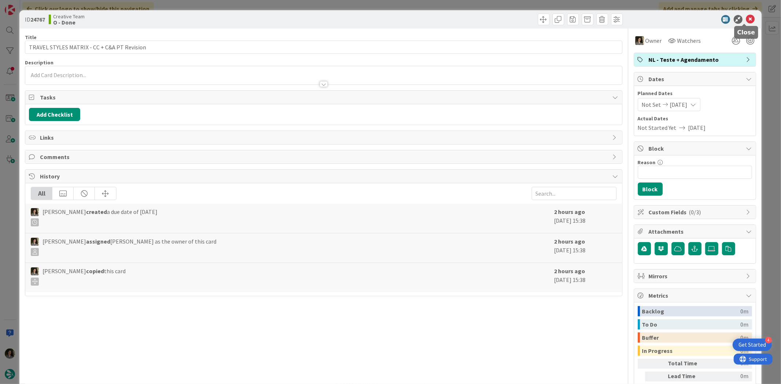
click at [747, 20] on icon at bounding box center [750, 19] width 9 height 9
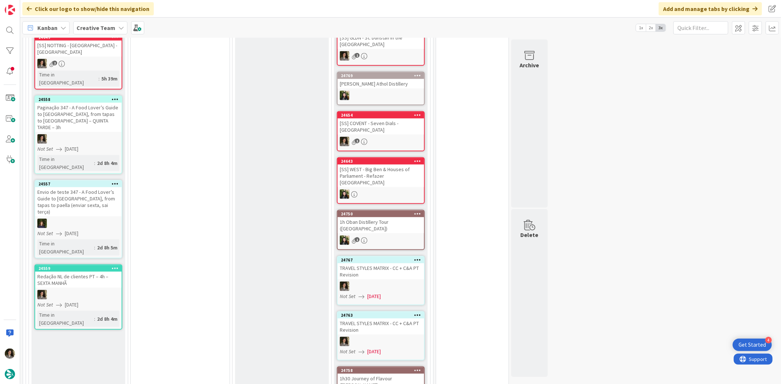
click at [394, 319] on div "TRAVEL STYLES MATRIX - CC + C&A PT Revision" at bounding box center [381, 327] width 86 height 16
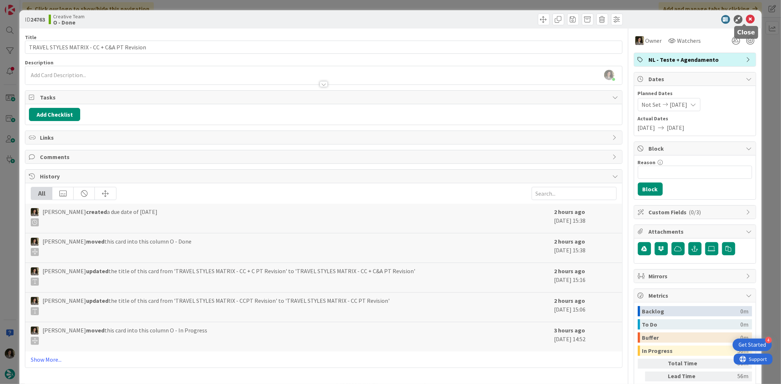
click at [746, 16] on icon at bounding box center [750, 19] width 9 height 9
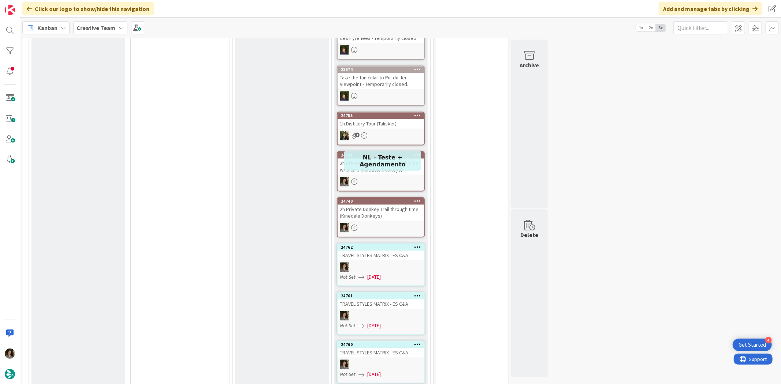
scroll to position [1427, 0]
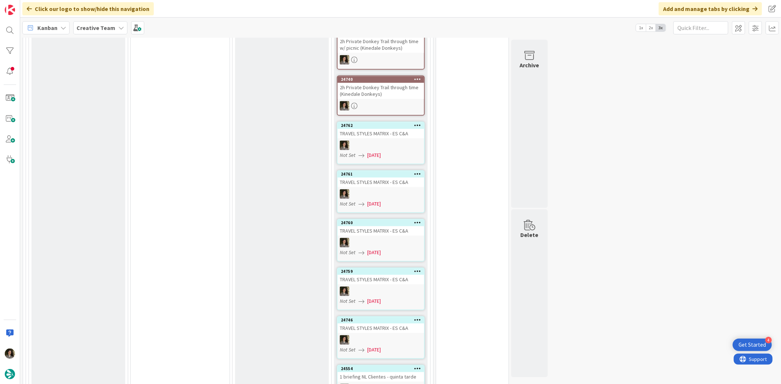
click at [381, 384] on div at bounding box center [381, 389] width 86 height 10
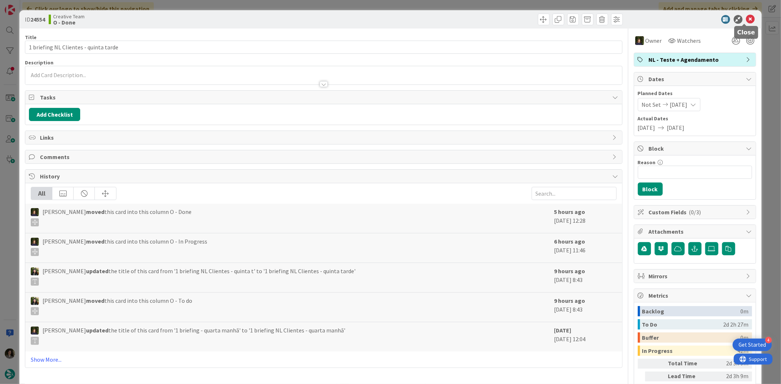
click at [746, 18] on icon at bounding box center [750, 19] width 9 height 9
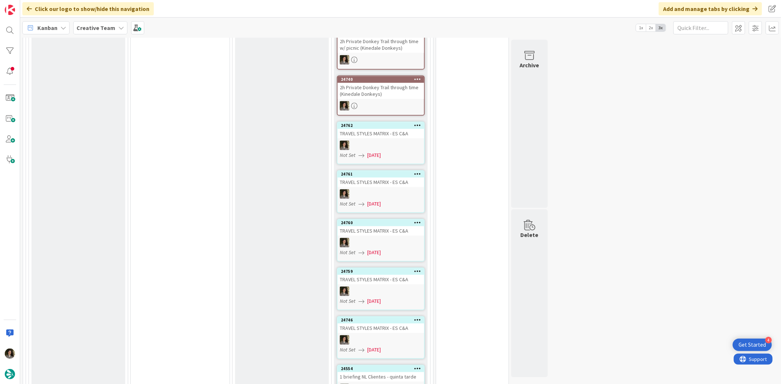
click at [393, 335] on div at bounding box center [381, 340] width 86 height 10
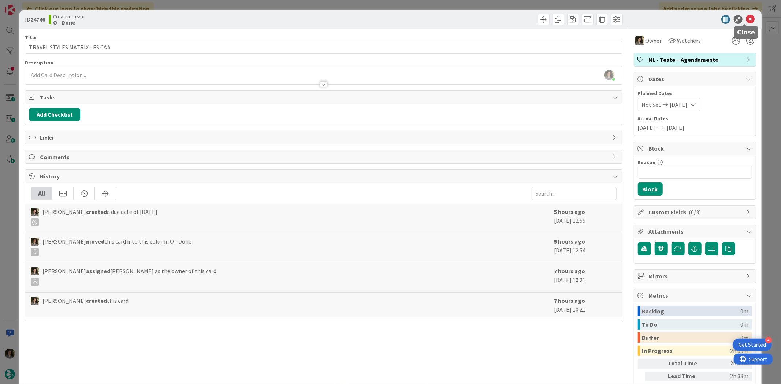
click at [746, 19] on icon at bounding box center [750, 19] width 9 height 9
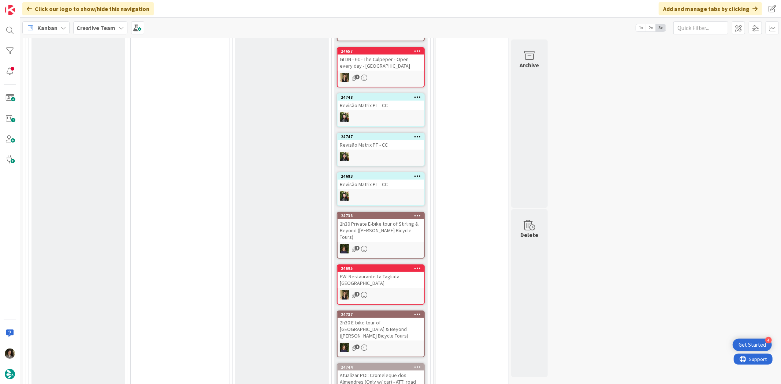
click at [396, 371] on div "Atualizar POI: Cromeleque dos Almendres (Only w/ car) - ATT: road closed when r…" at bounding box center [381, 382] width 86 height 23
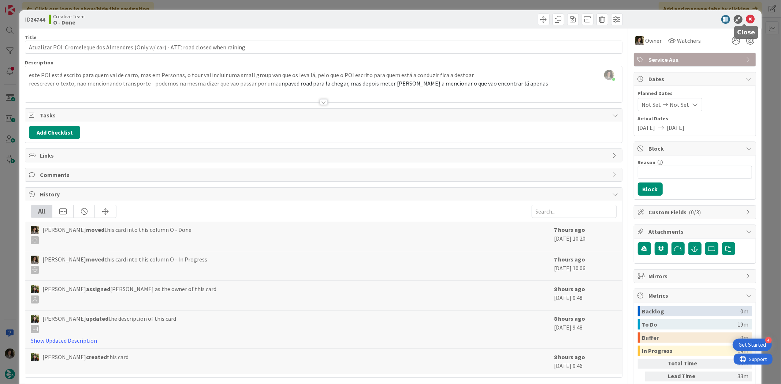
click at [747, 20] on icon at bounding box center [750, 19] width 9 height 9
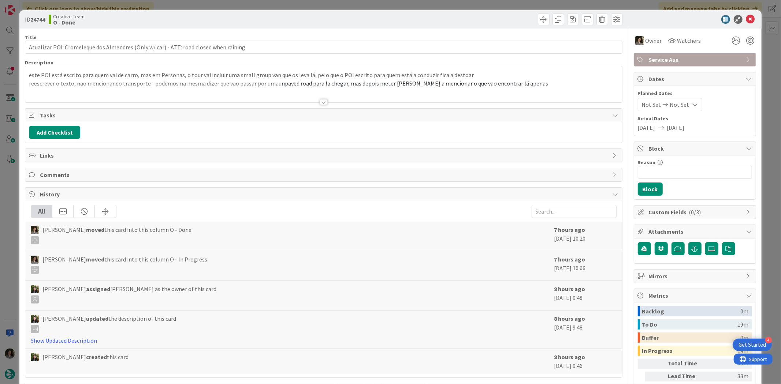
click at [656, 59] on span "Service Aux" at bounding box center [696, 59] width 94 height 9
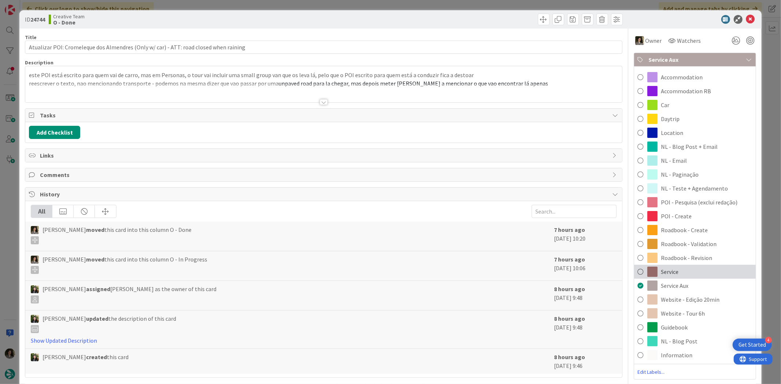
click at [687, 270] on div "Service" at bounding box center [695, 272] width 122 height 14
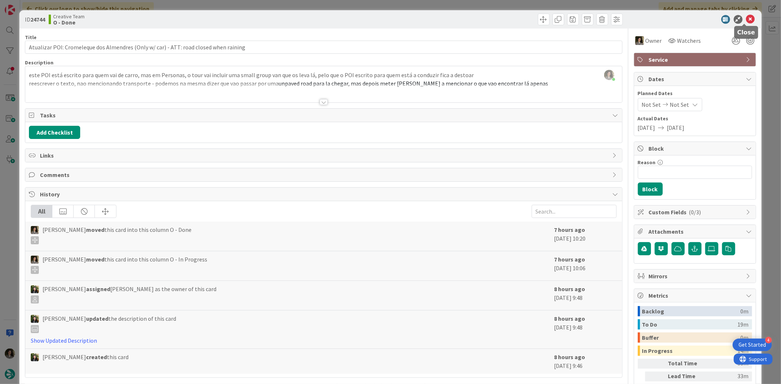
click at [748, 18] on icon at bounding box center [750, 19] width 9 height 9
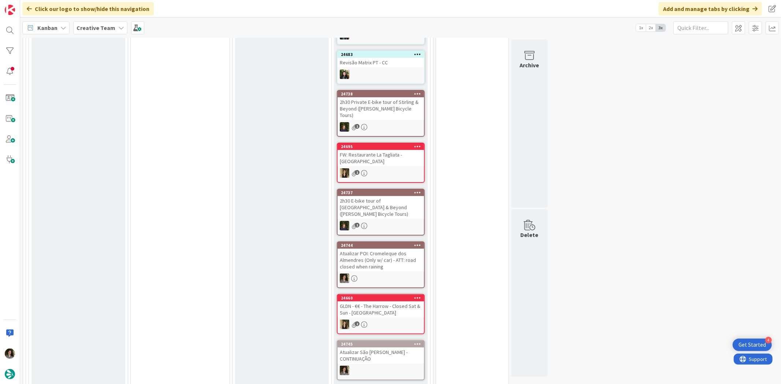
click at [392, 366] on div at bounding box center [381, 371] width 86 height 10
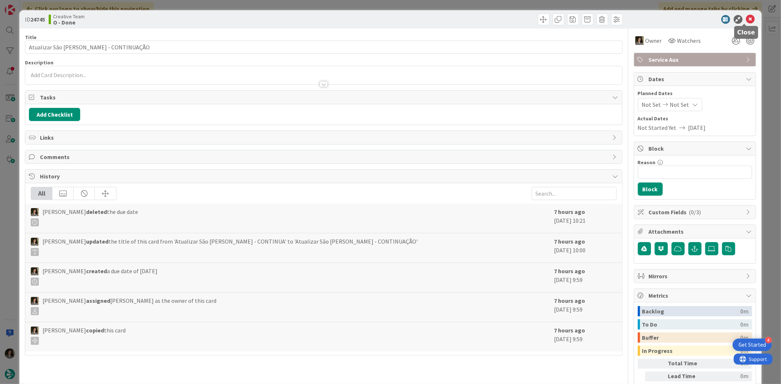
click at [746, 18] on icon at bounding box center [750, 19] width 9 height 9
